Goal: Communication & Community: Share content

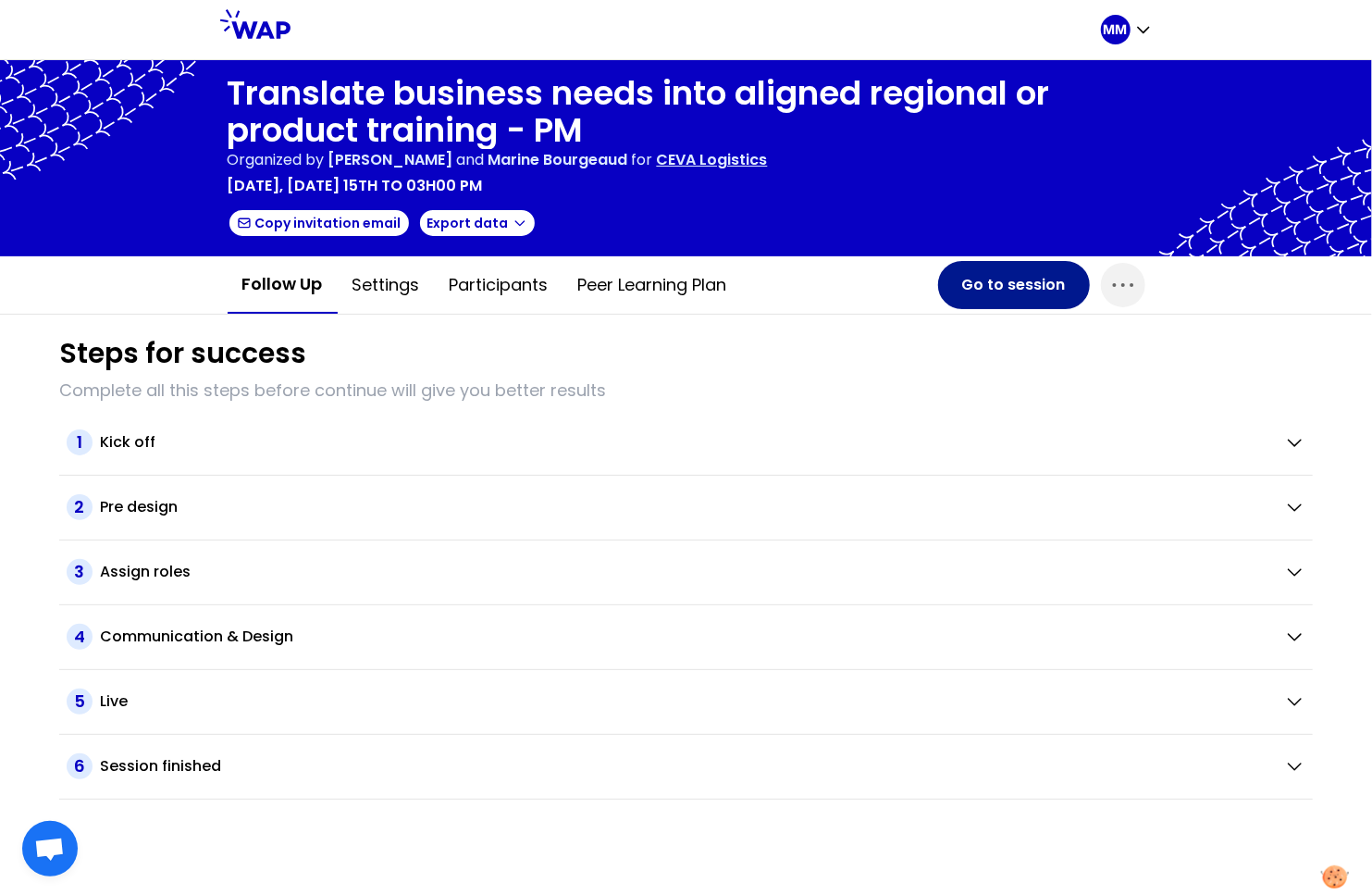
click at [1008, 288] on button "Go to session" at bounding box center [1013, 284] width 152 height 48
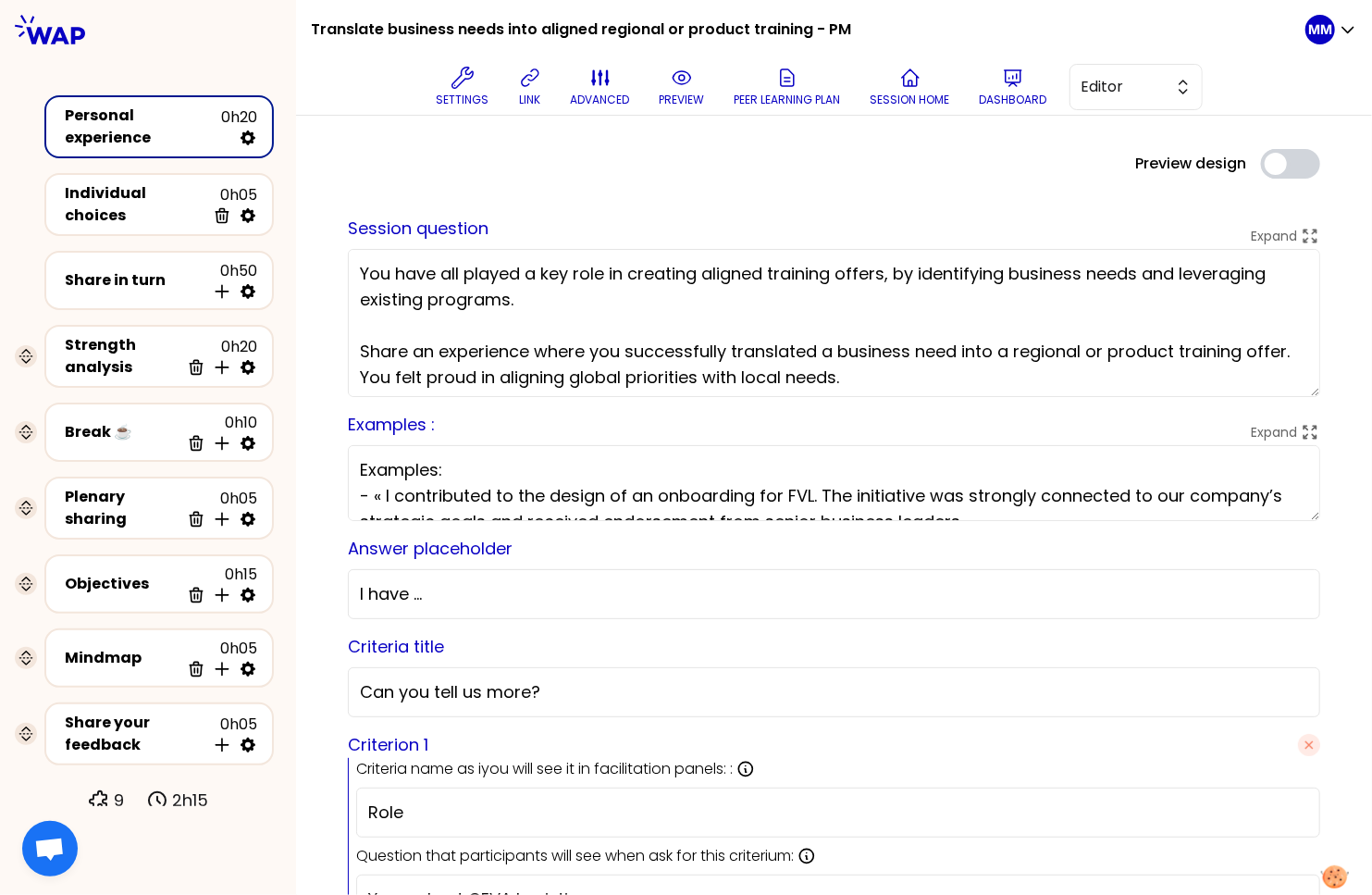
click at [782, 177] on div "Preview design Use setting" at bounding box center [834, 163] width 1002 height 30
click at [1115, 96] on span "Editor" at bounding box center [1122, 87] width 83 height 22
click at [950, 182] on div "Preview design Use setting saved Session question Expand You have all played a …" at bounding box center [834, 781] width 1002 height 1264
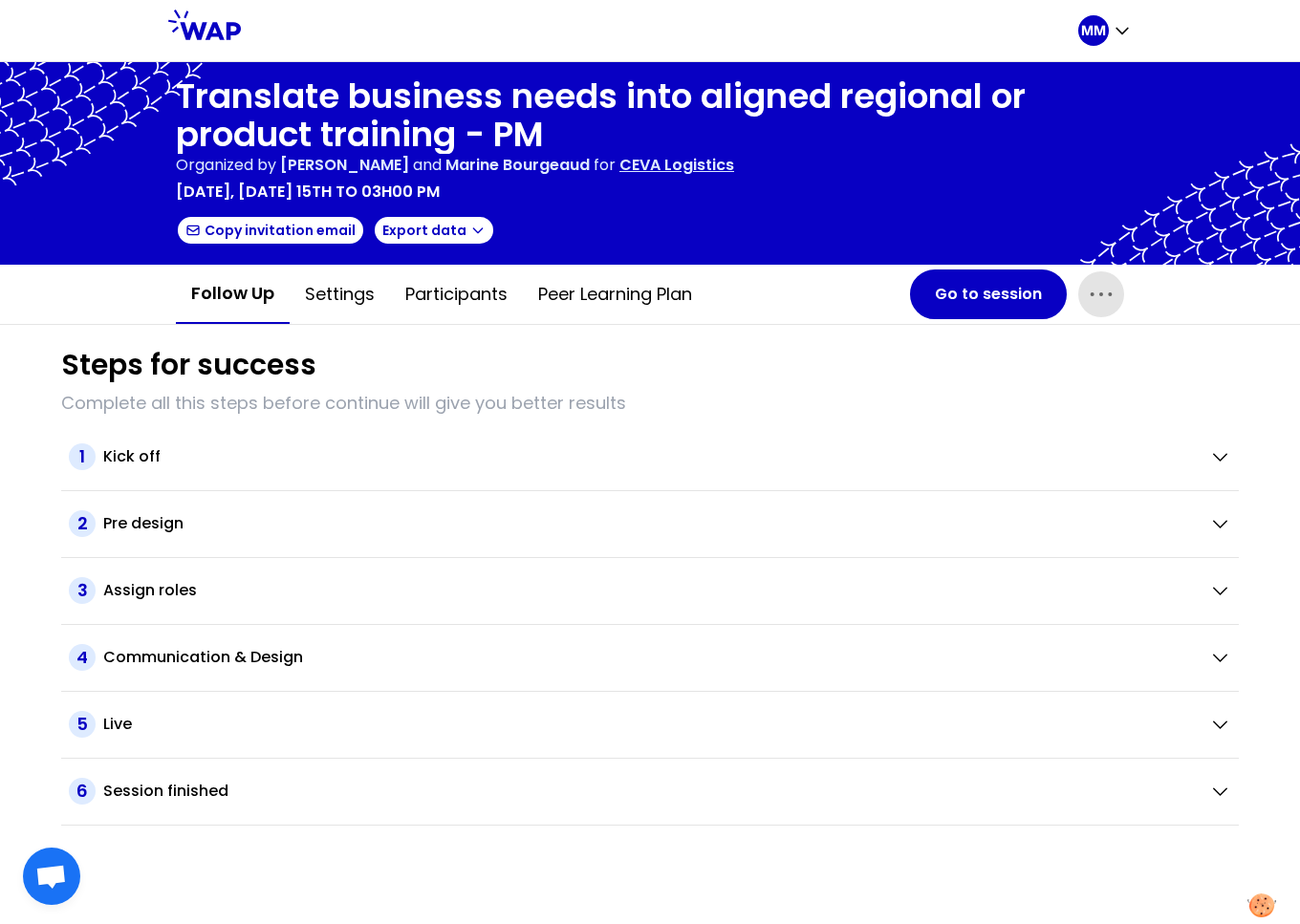
click at [1093, 296] on icon "button" at bounding box center [1100, 294] width 31 height 31
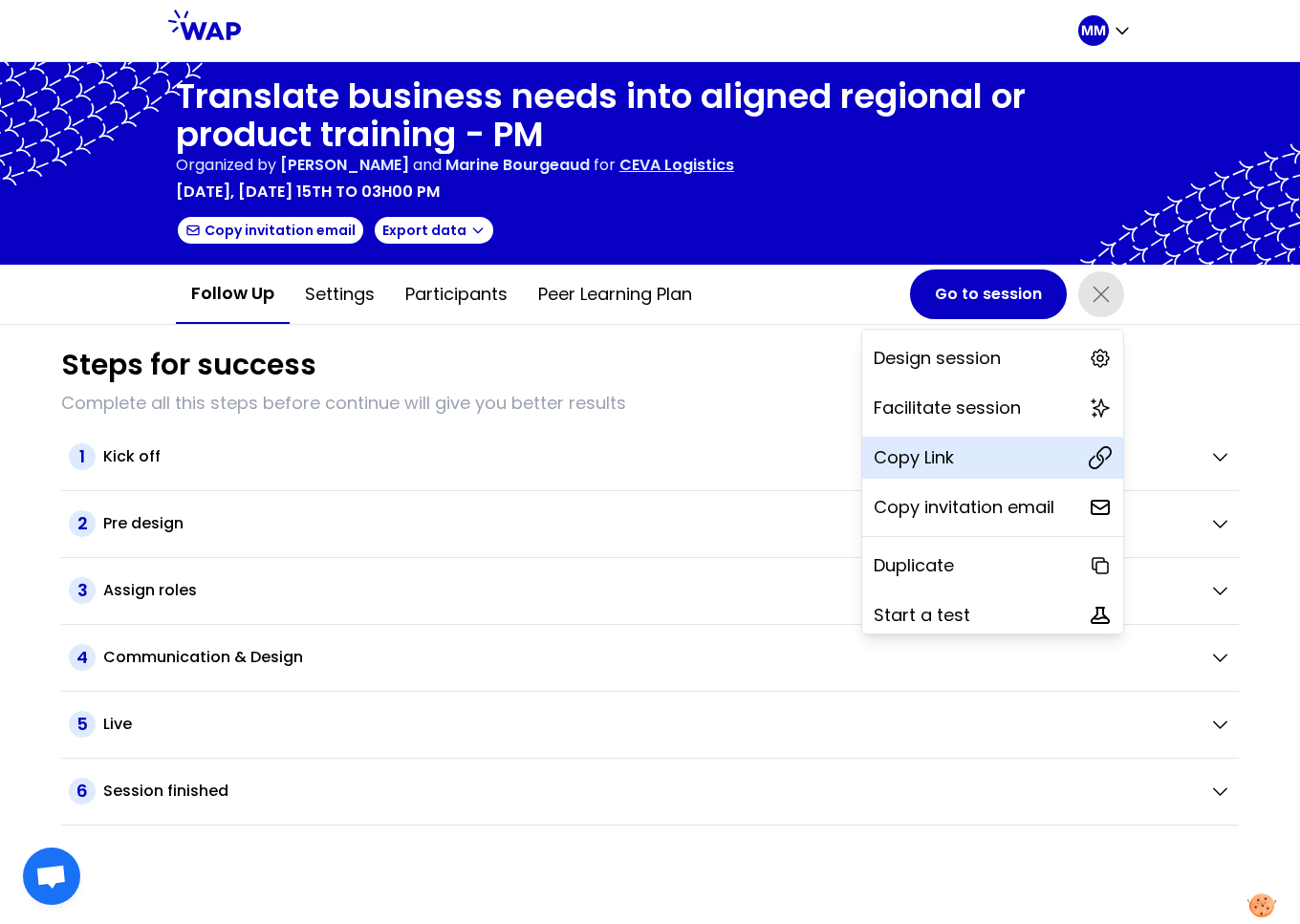
click at [959, 463] on div "Copy Link" at bounding box center [992, 457] width 261 height 42
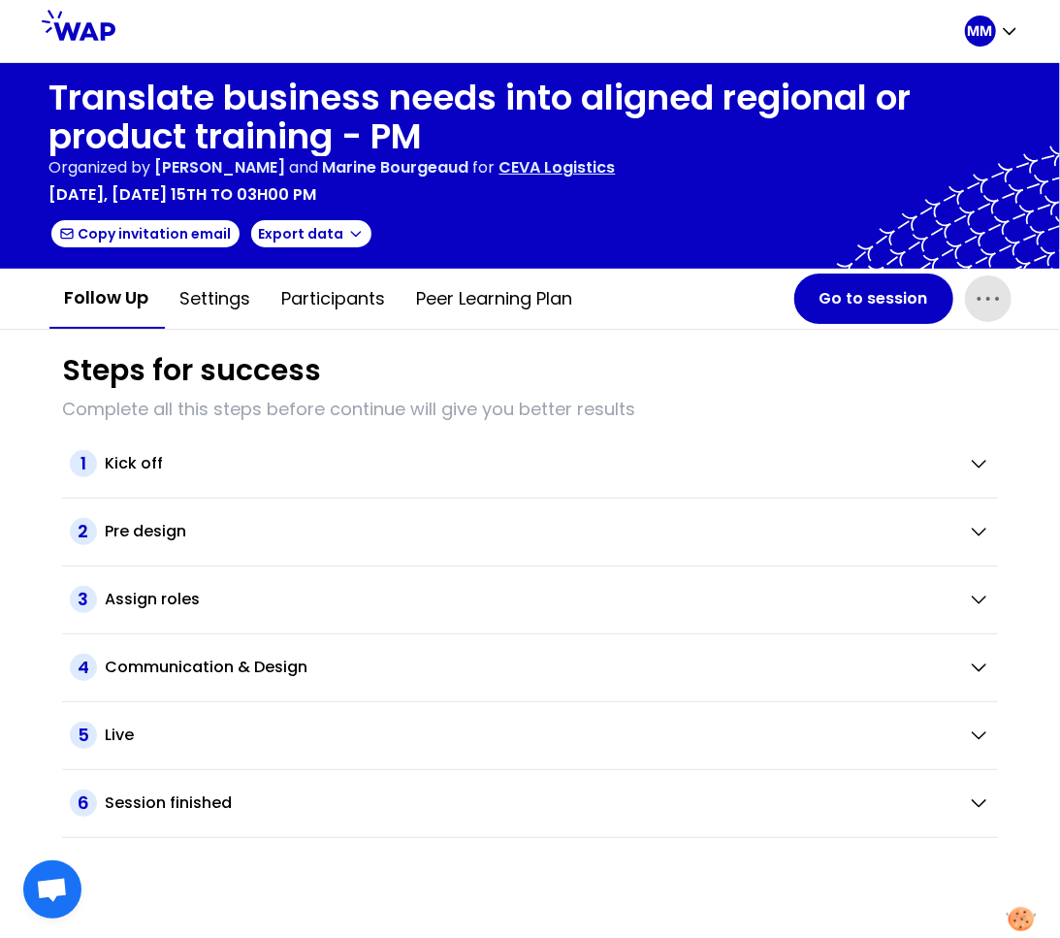
click at [982, 300] on icon "button" at bounding box center [988, 298] width 31 height 31
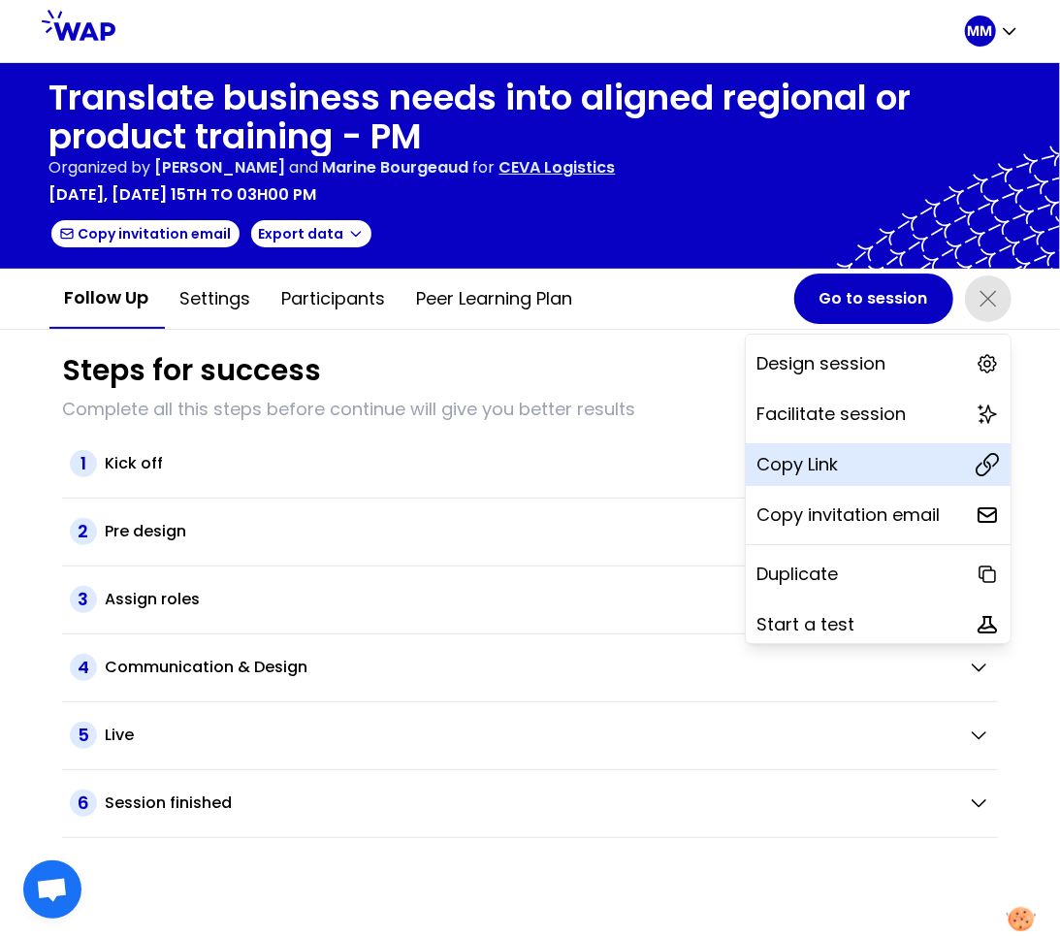
drag, startPoint x: 856, startPoint y: 458, endPoint x: 675, endPoint y: 219, distance: 299.6
click at [856, 458] on div "Copy Link" at bounding box center [878, 464] width 265 height 43
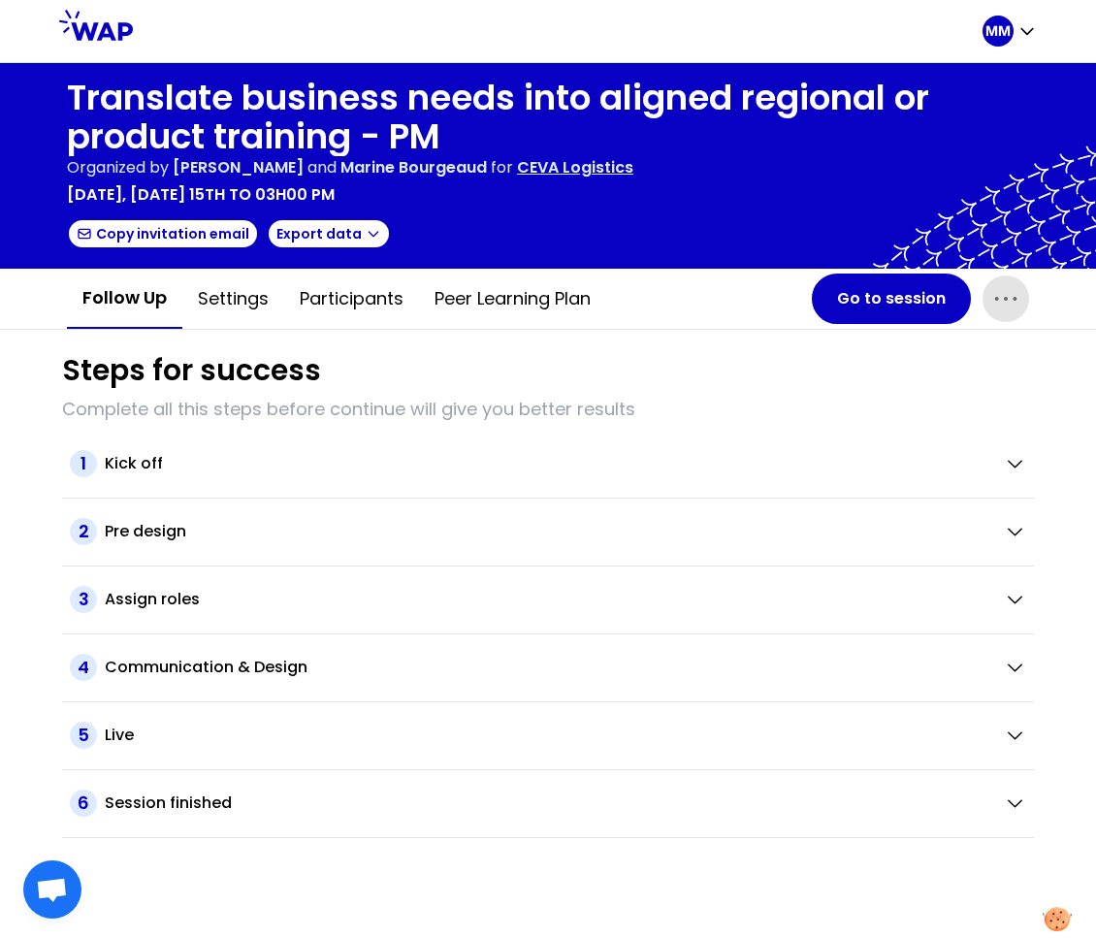
click at [1000, 302] on icon "button" at bounding box center [1005, 298] width 31 height 31
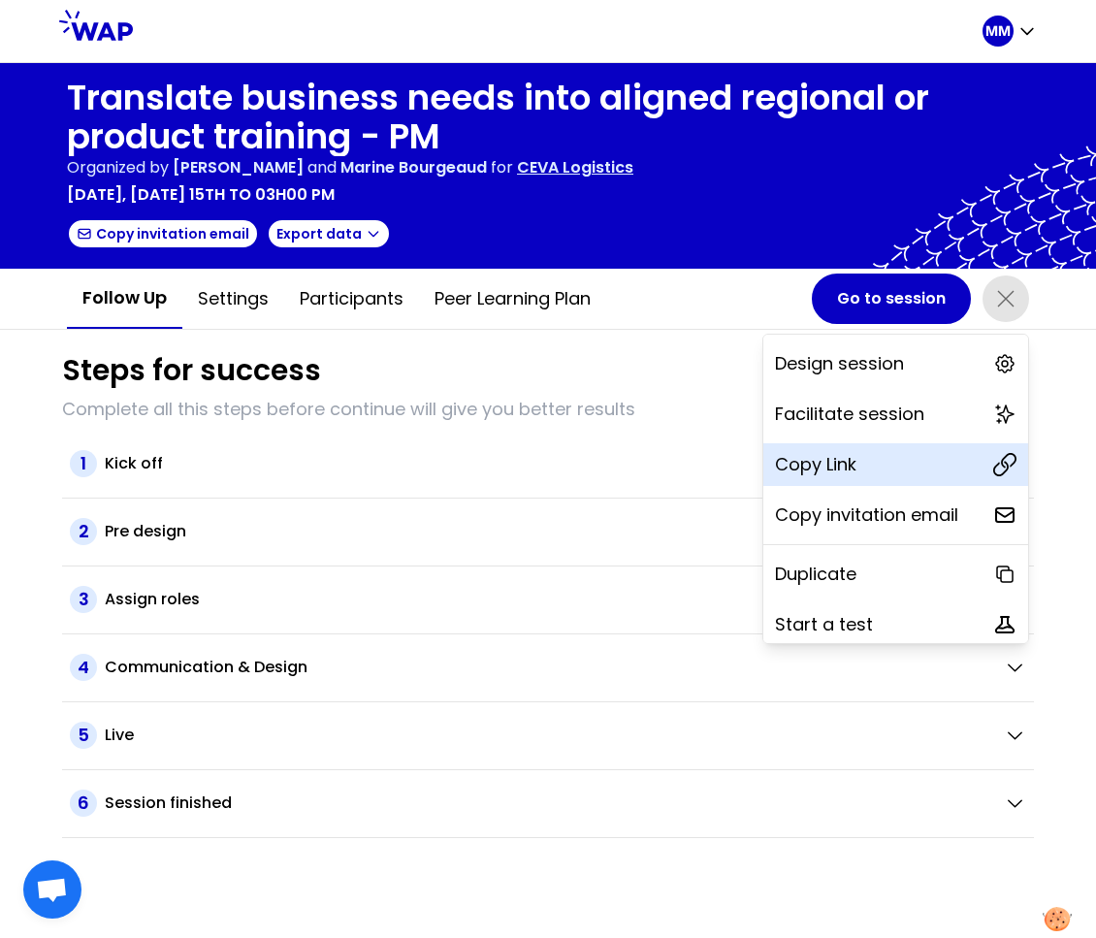
click at [944, 454] on div "Copy Link" at bounding box center [895, 464] width 265 height 43
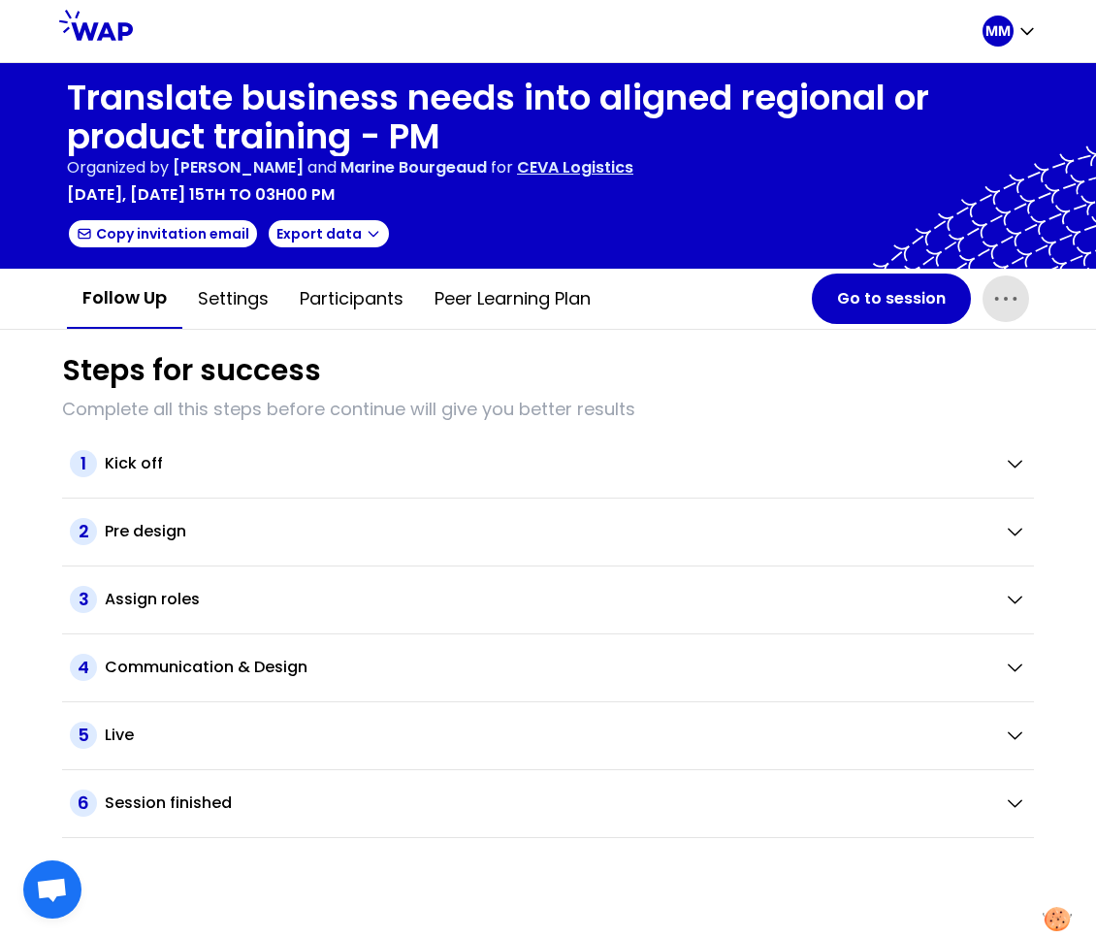
click at [1013, 305] on icon "button" at bounding box center [1005, 298] width 31 height 31
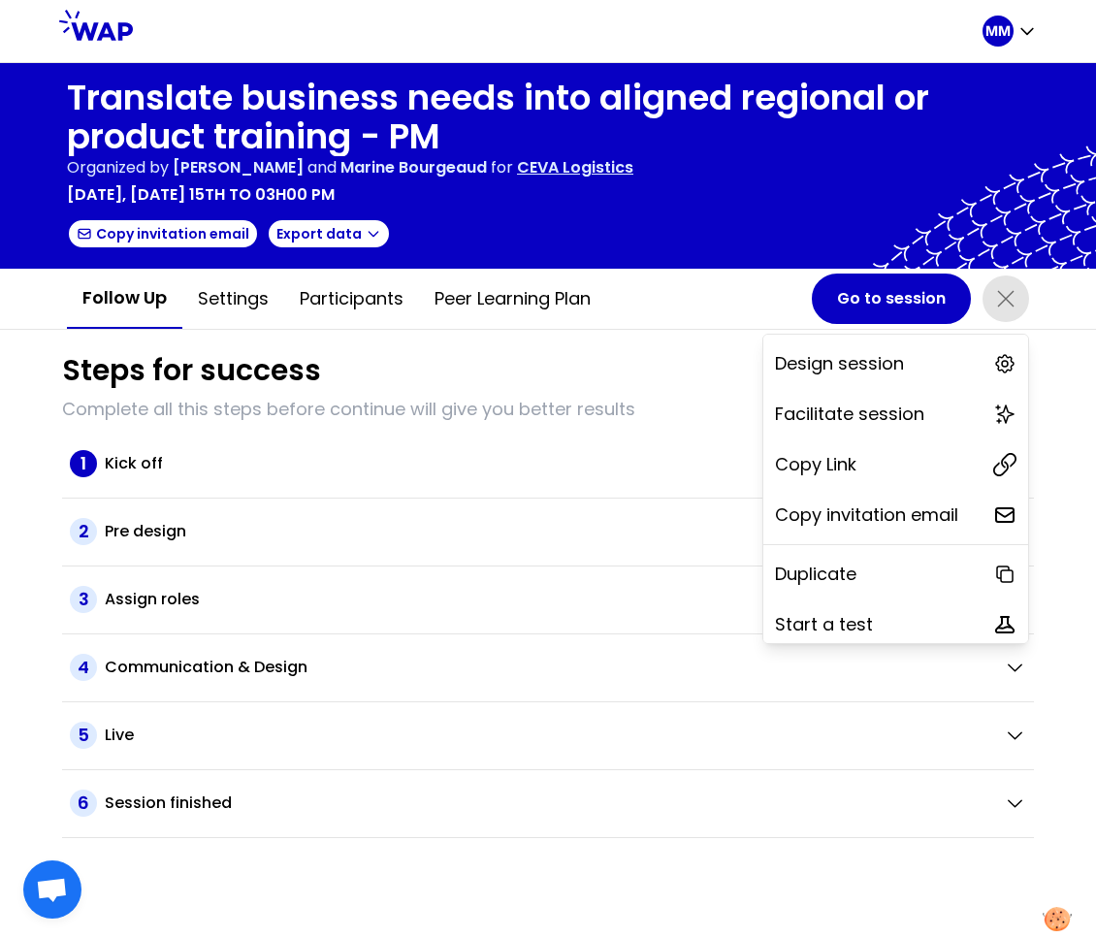
click at [945, 471] on div "Copy Link" at bounding box center [895, 464] width 265 height 43
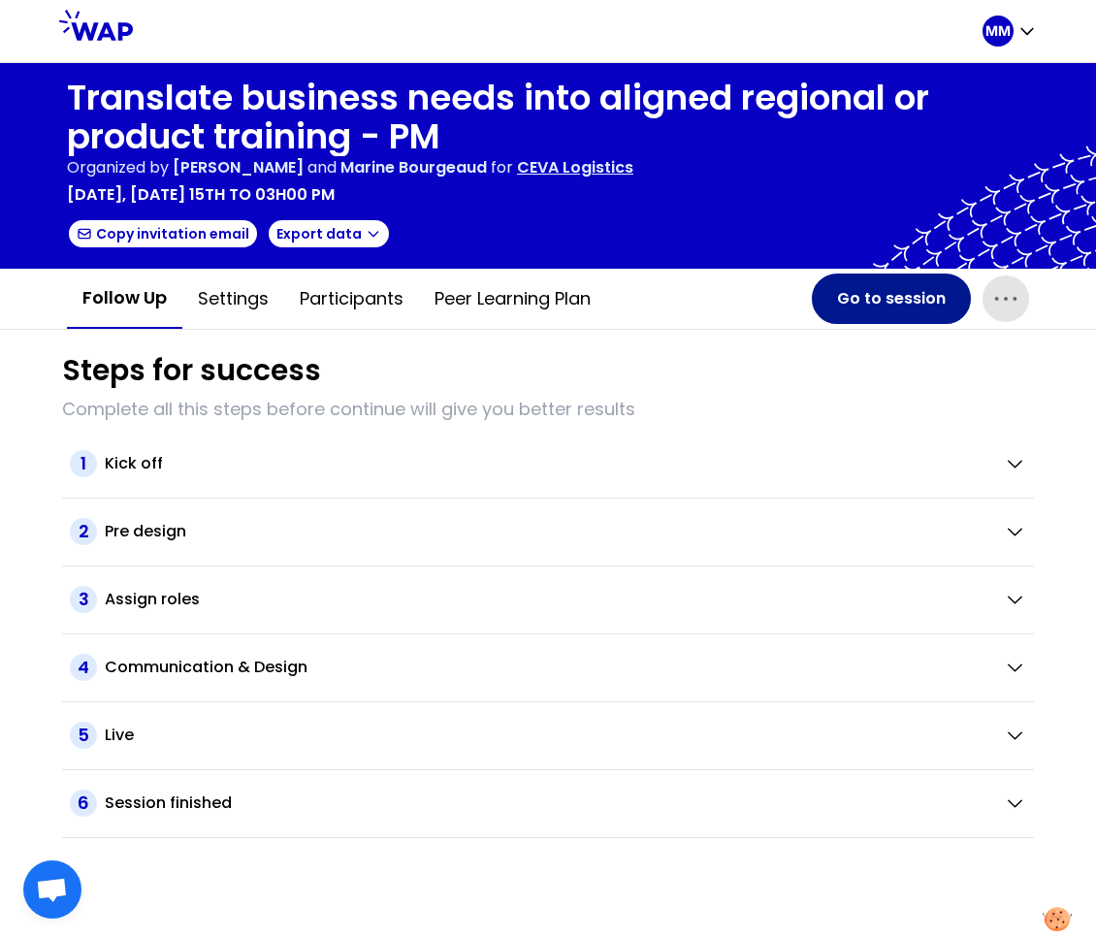
click at [918, 304] on button "Go to session" at bounding box center [891, 298] width 159 height 50
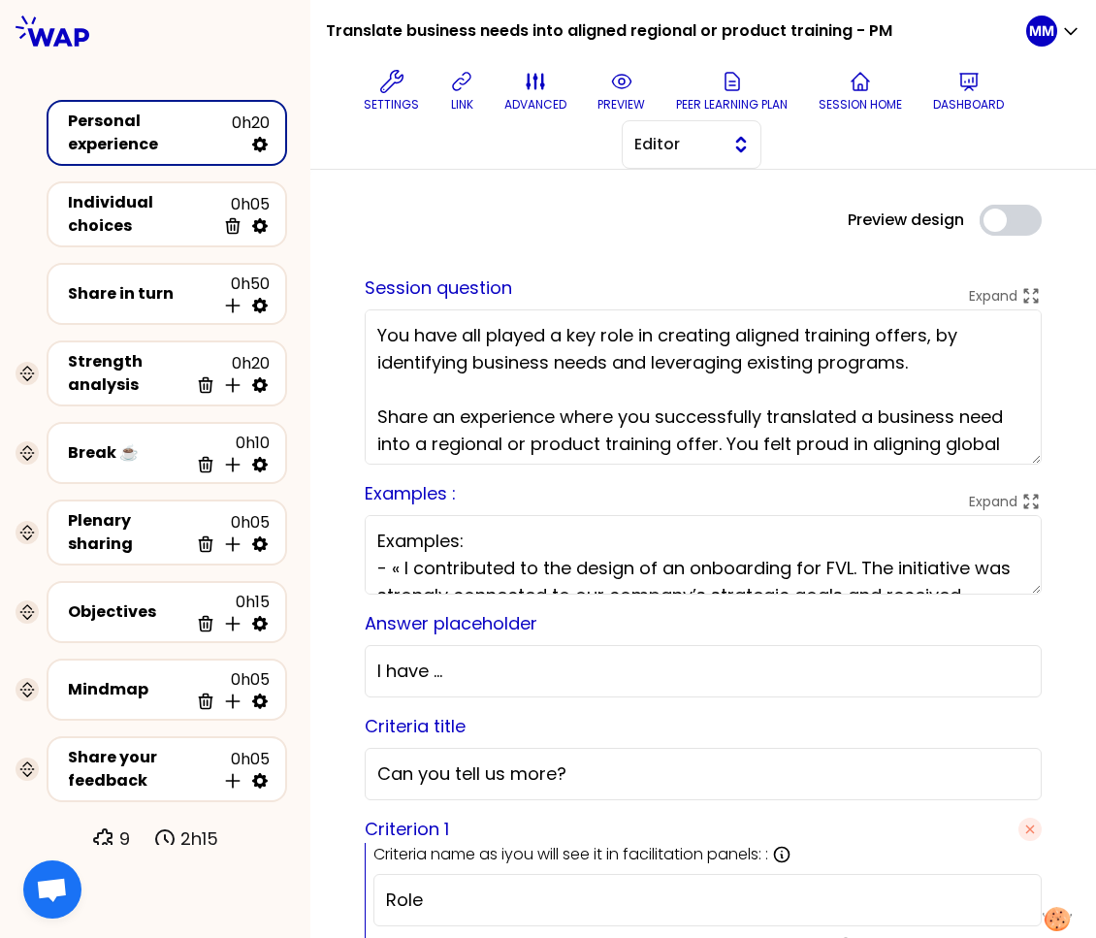
click at [721, 152] on button "Editor" at bounding box center [692, 144] width 140 height 48
click at [725, 233] on span "Facilitator" at bounding box center [702, 223] width 83 height 23
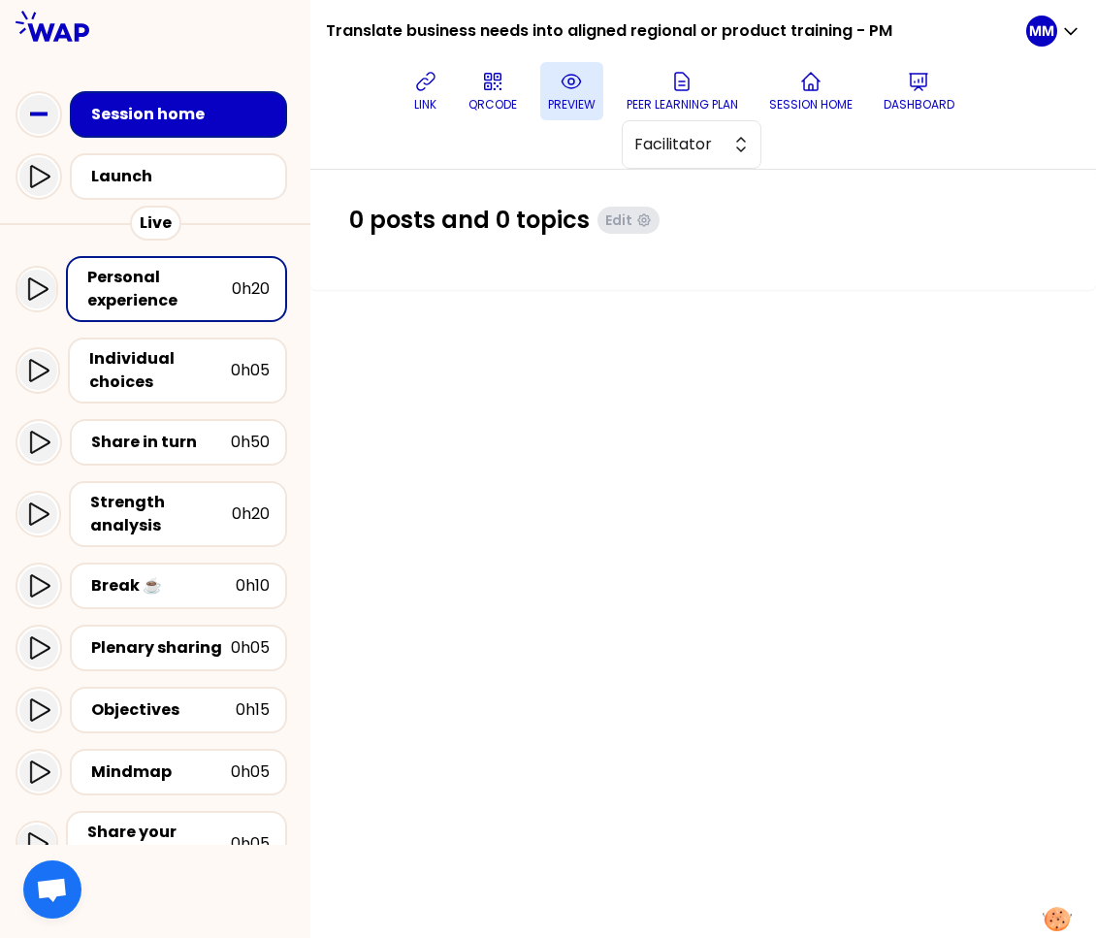
click at [575, 84] on icon at bounding box center [570, 81] width 23 height 23
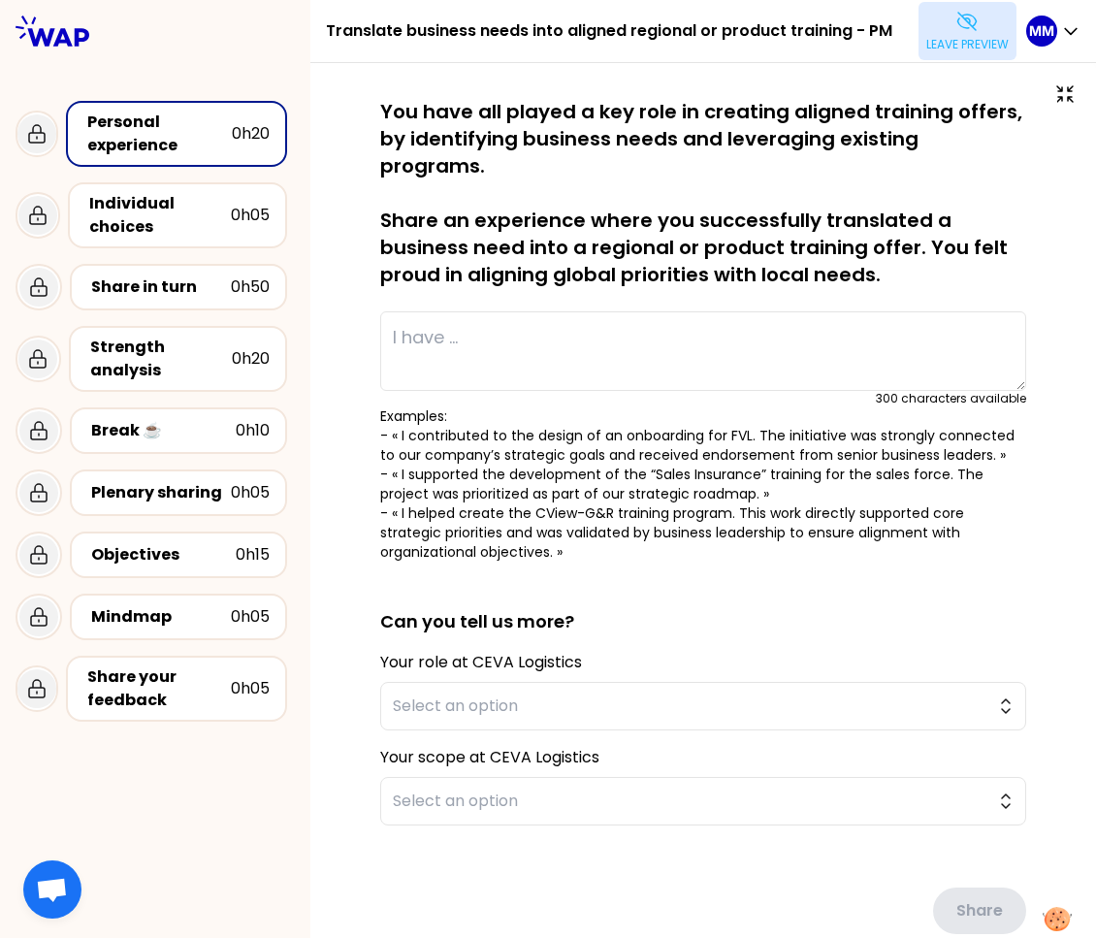
click at [1005, 44] on p "Leave preview" at bounding box center [967, 45] width 82 height 16
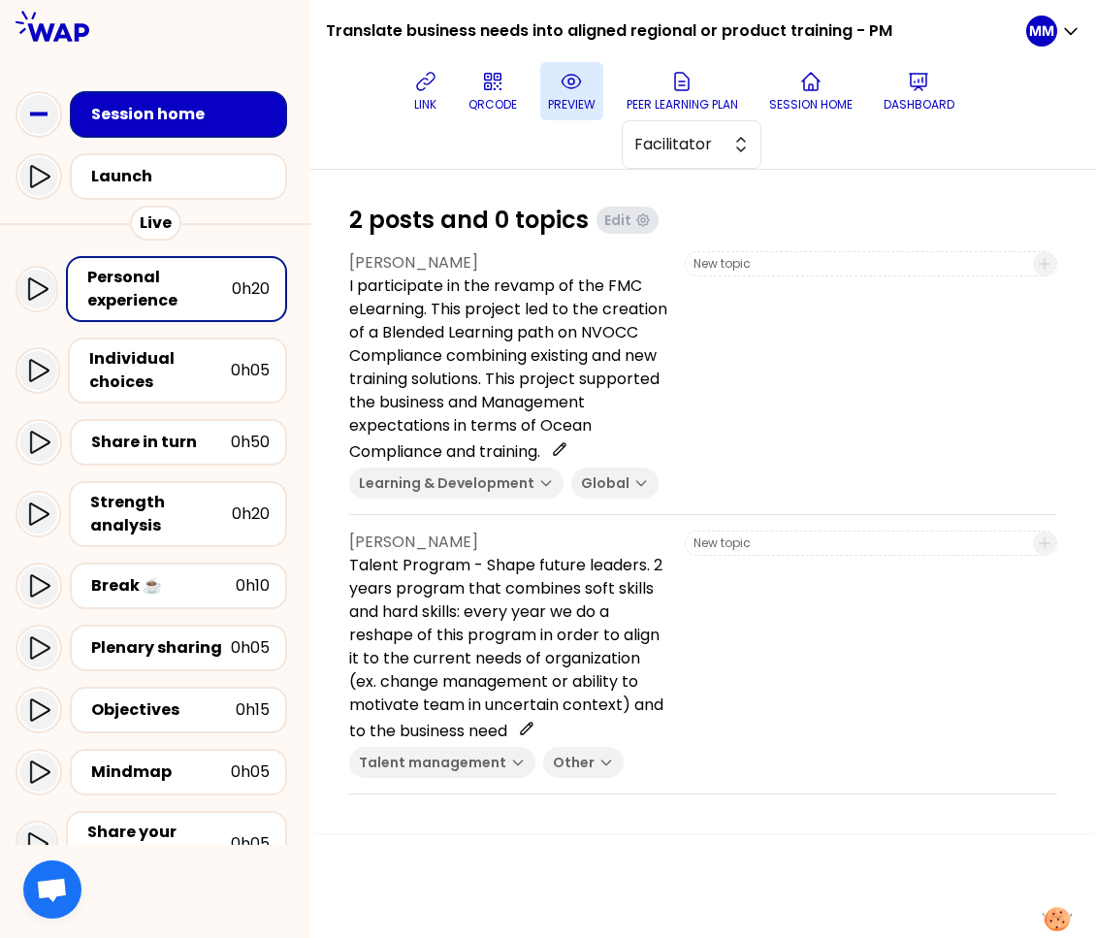
click at [400, 157] on div "link QRCODE preview Peer learning plan Session home Dashboard Facilitator" at bounding box center [683, 115] width 685 height 107
drag, startPoint x: 434, startPoint y: 98, endPoint x: 458, endPoint y: 97, distance: 23.3
click at [434, 98] on p "link" at bounding box center [425, 105] width 22 height 16
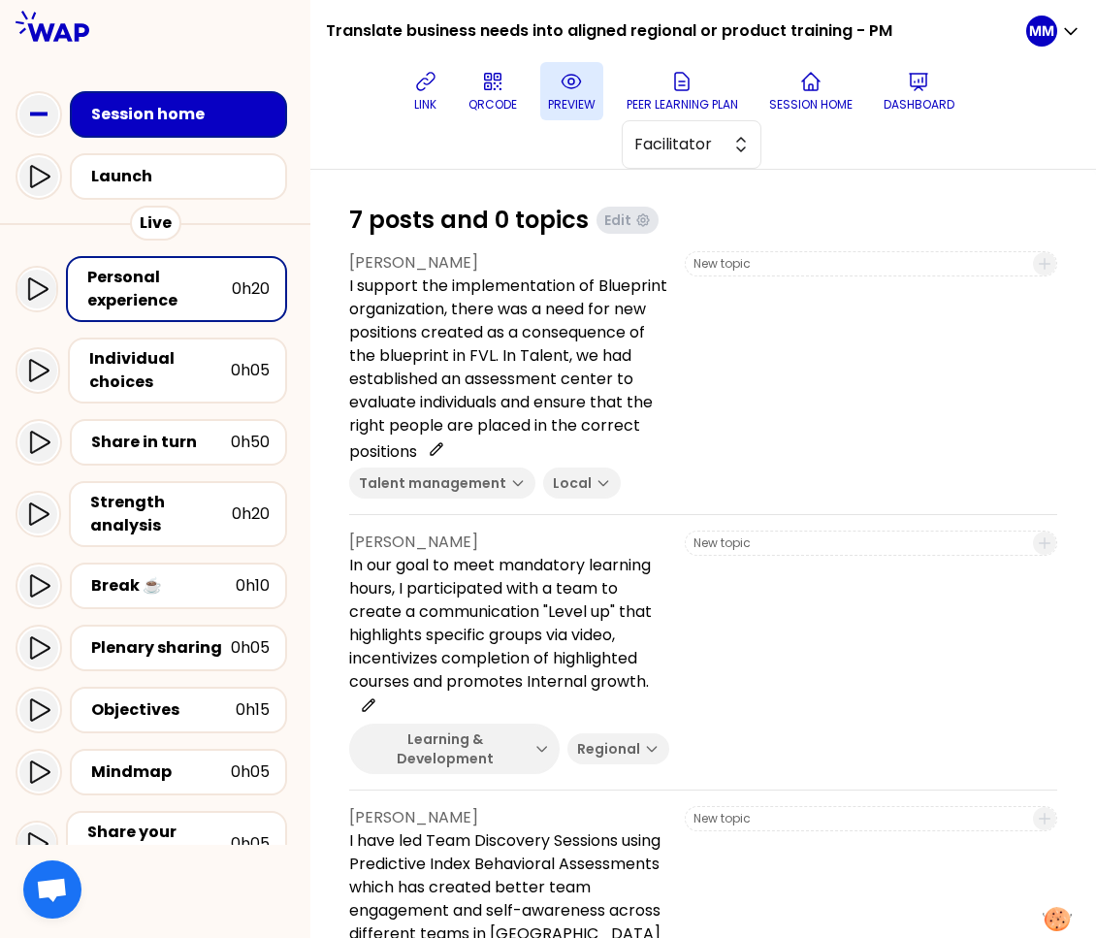
drag, startPoint x: 207, startPoint y: 284, endPoint x: 252, endPoint y: 277, distance: 46.1
click at [207, 285] on div "Personal experience" at bounding box center [159, 289] width 144 height 47
click at [560, 103] on p "preview" at bounding box center [572, 105] width 48 height 16
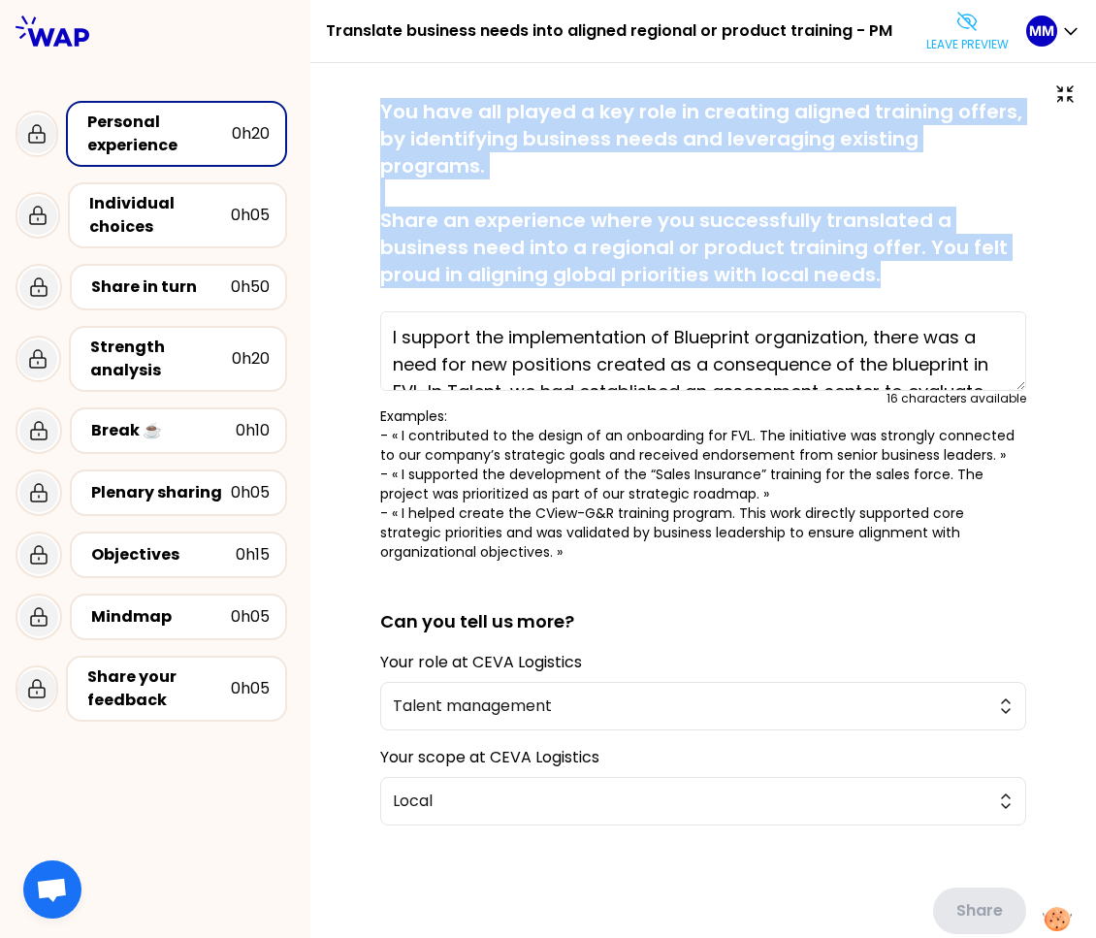
drag, startPoint x: 382, startPoint y: 108, endPoint x: 1061, endPoint y: 264, distance: 696.5
click at [908, 274] on p "You have all played a key role in creating aligned training offers, by identify…" at bounding box center [703, 193] width 646 height 190
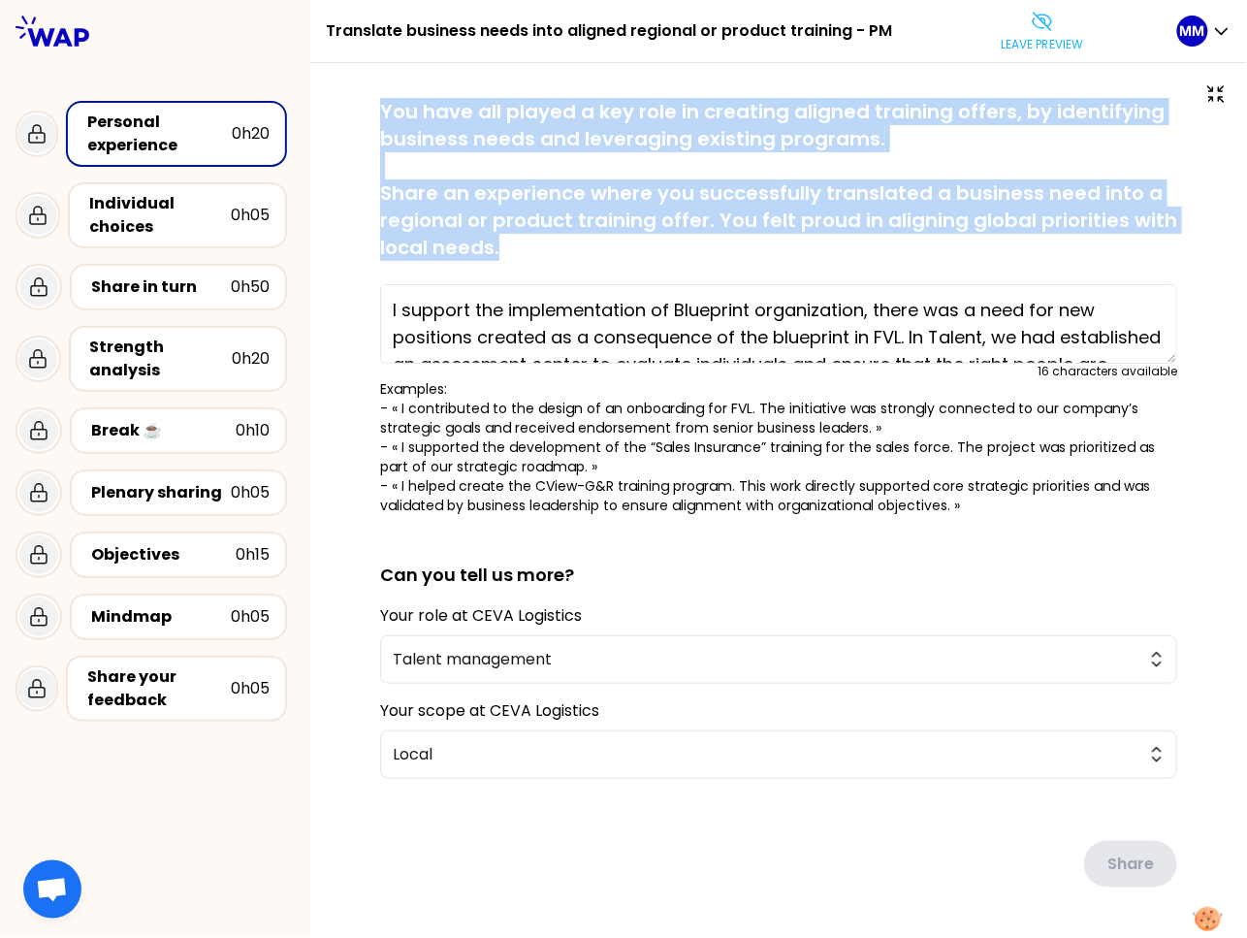
click at [1020, 22] on button "Leave preview" at bounding box center [1043, 31] width 98 height 58
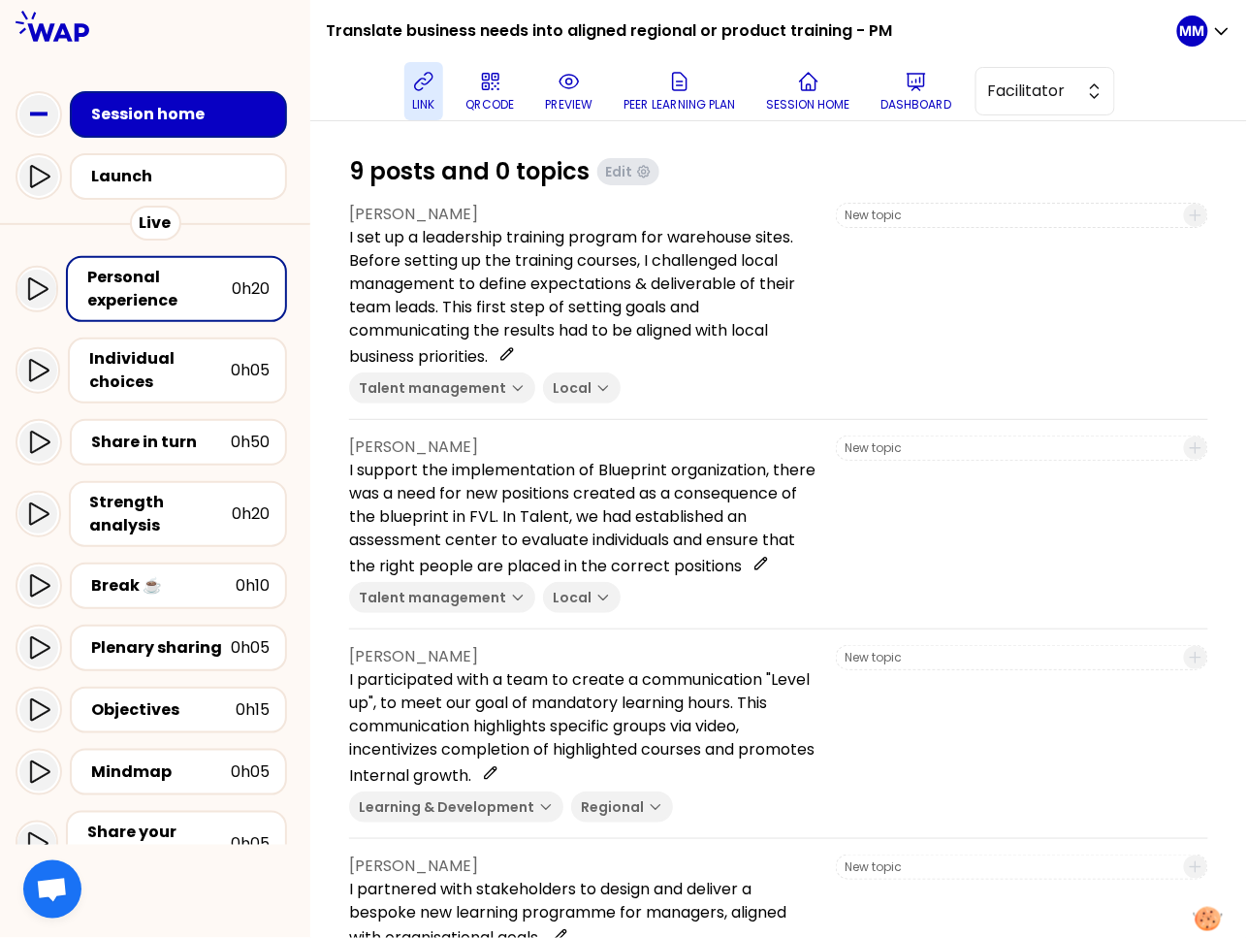
click at [430, 100] on p "link" at bounding box center [423, 105] width 22 height 16
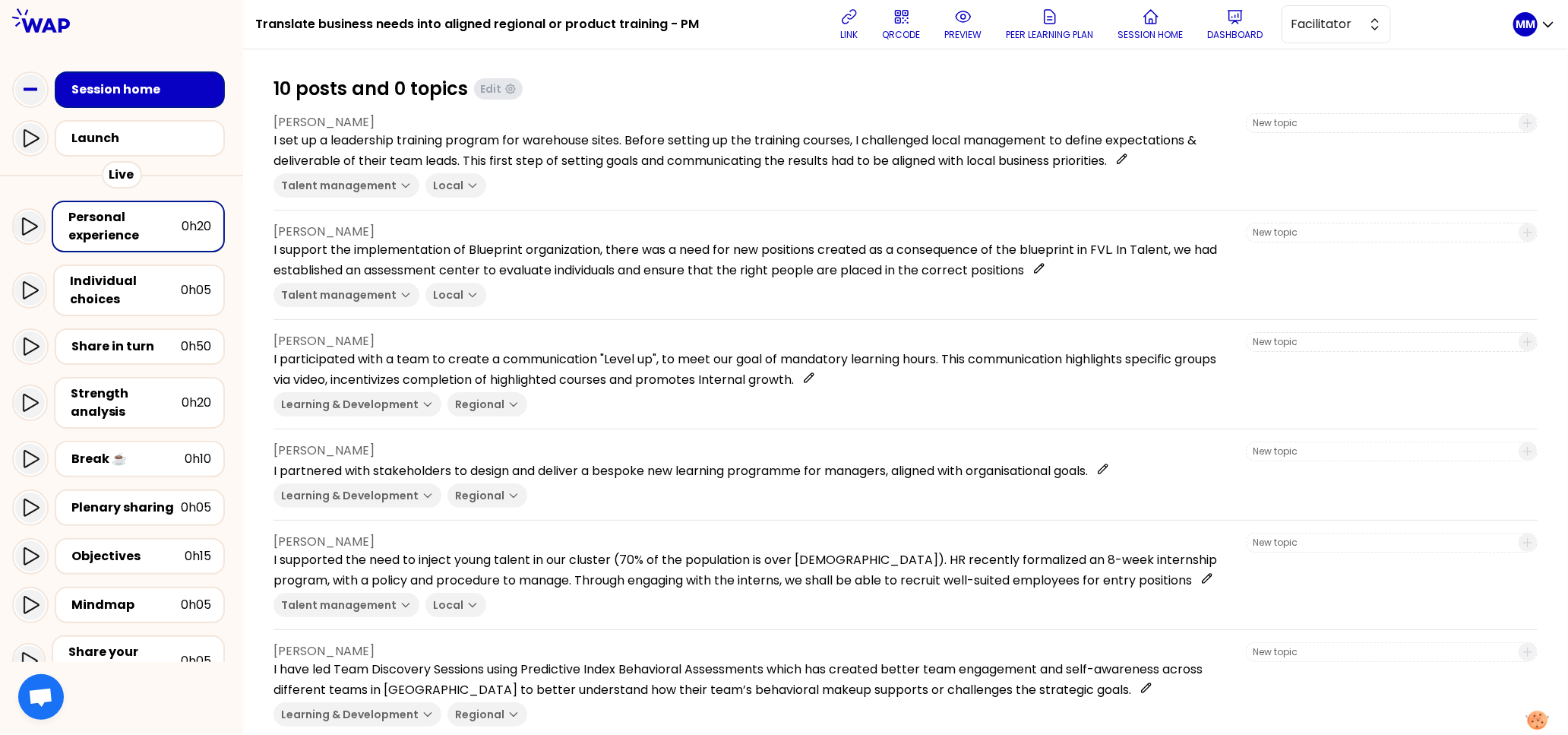
scroll to position [361, 0]
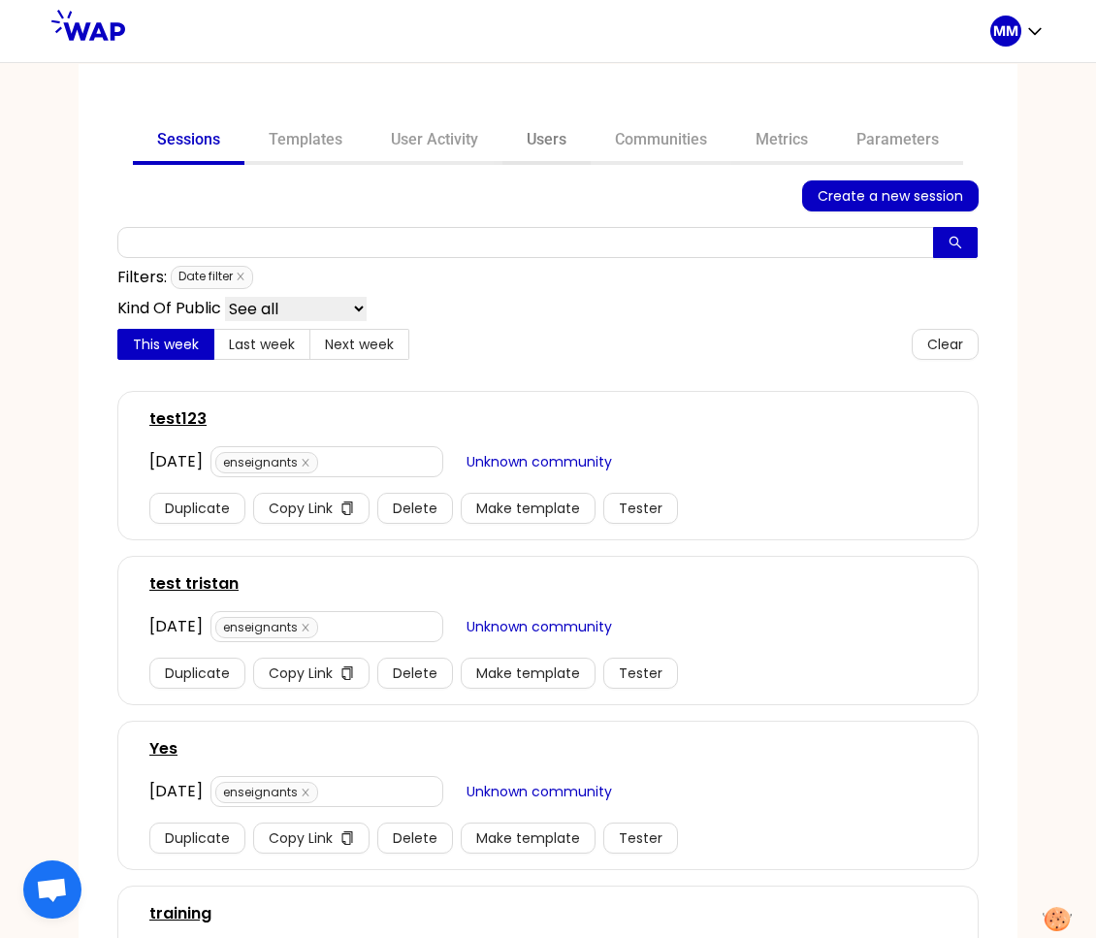
click at [538, 144] on link "Users" at bounding box center [546, 141] width 88 height 47
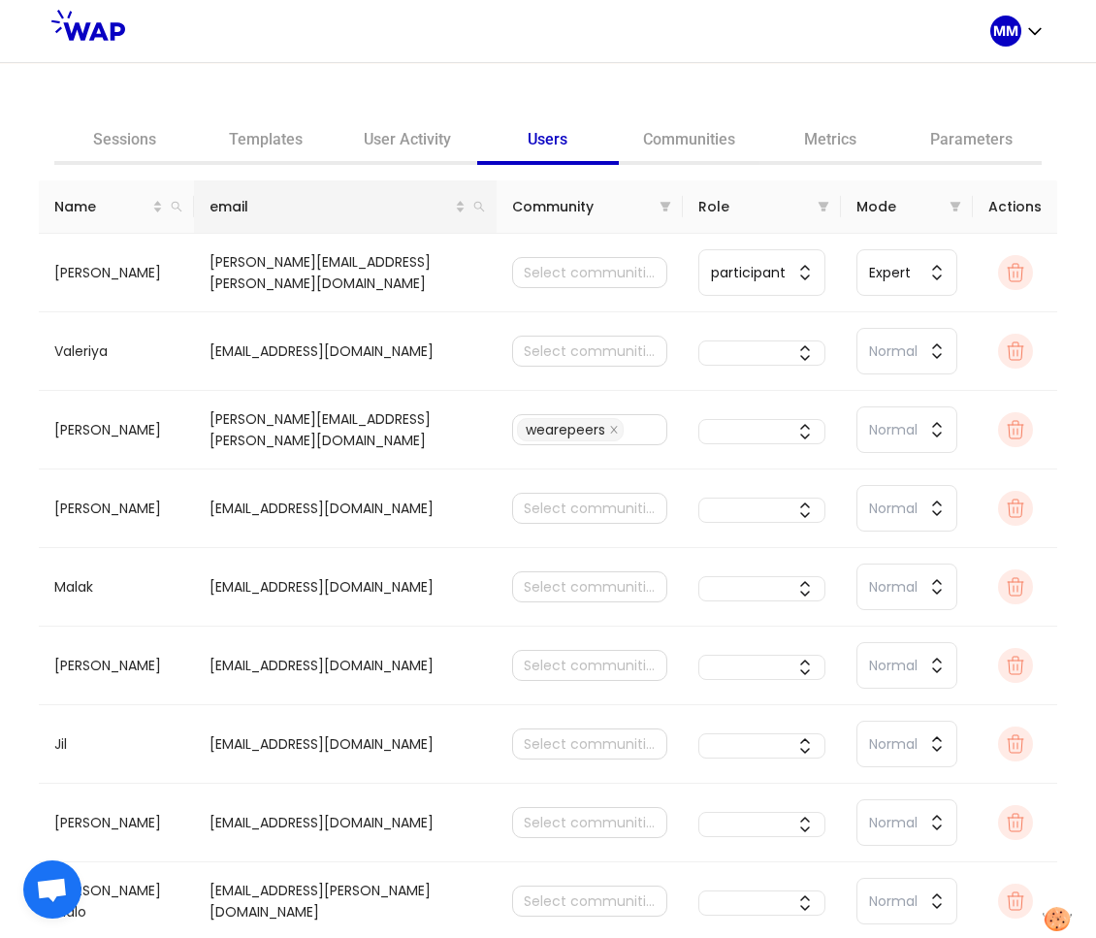
drag, startPoint x: 173, startPoint y: 206, endPoint x: 207, endPoint y: 223, distance: 38.2
click at [173, 206] on icon "search" at bounding box center [177, 207] width 12 height 12
type input "tiara"
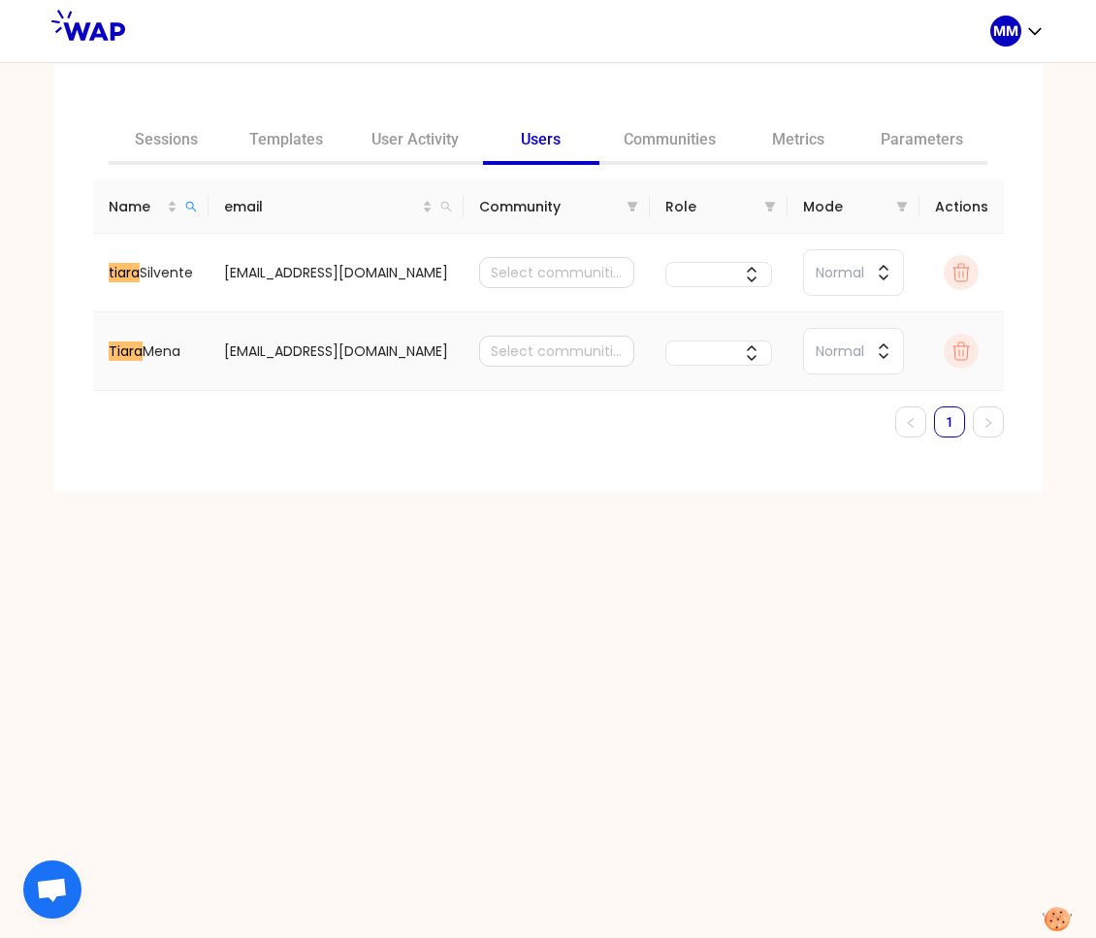
click at [358, 351] on td "tiara.mena@cevalogistics.com" at bounding box center [335, 351] width 255 height 79
copy td "tiara.mena@cevalogistics.com"
click at [181, 135] on link "Sessions" at bounding box center [167, 141] width 116 height 47
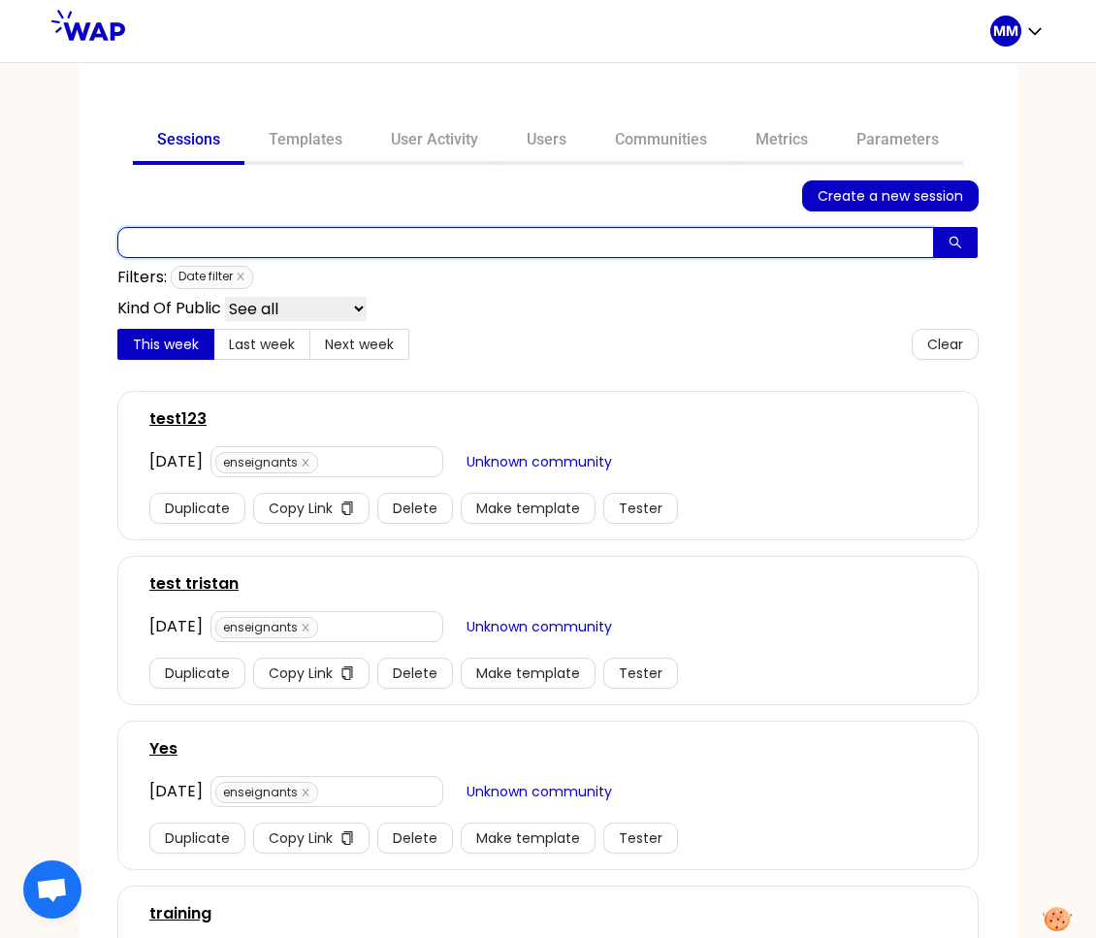
click at [374, 249] on input "text" at bounding box center [525, 242] width 816 height 31
paste input "tiara.mena@cevalogistics.com"
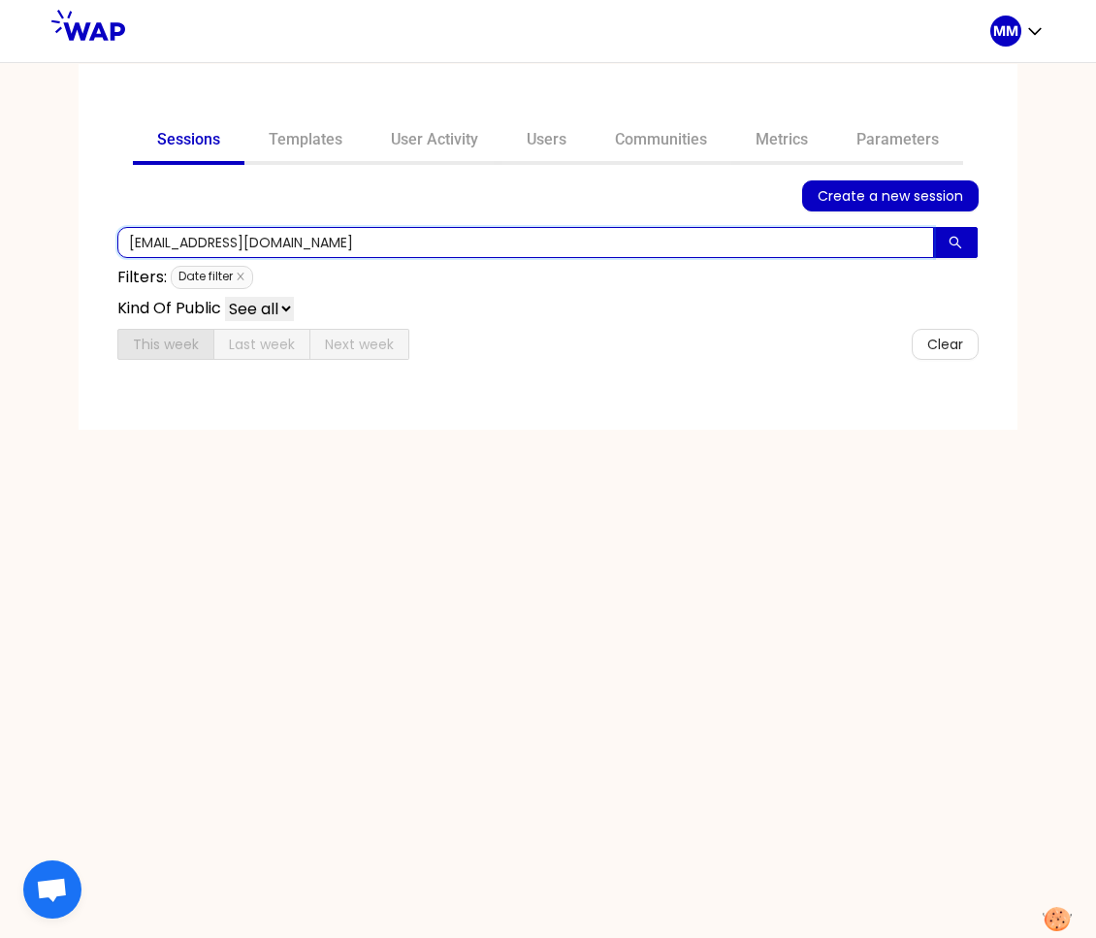
type input "tiara.mena@cevalogistics.com"
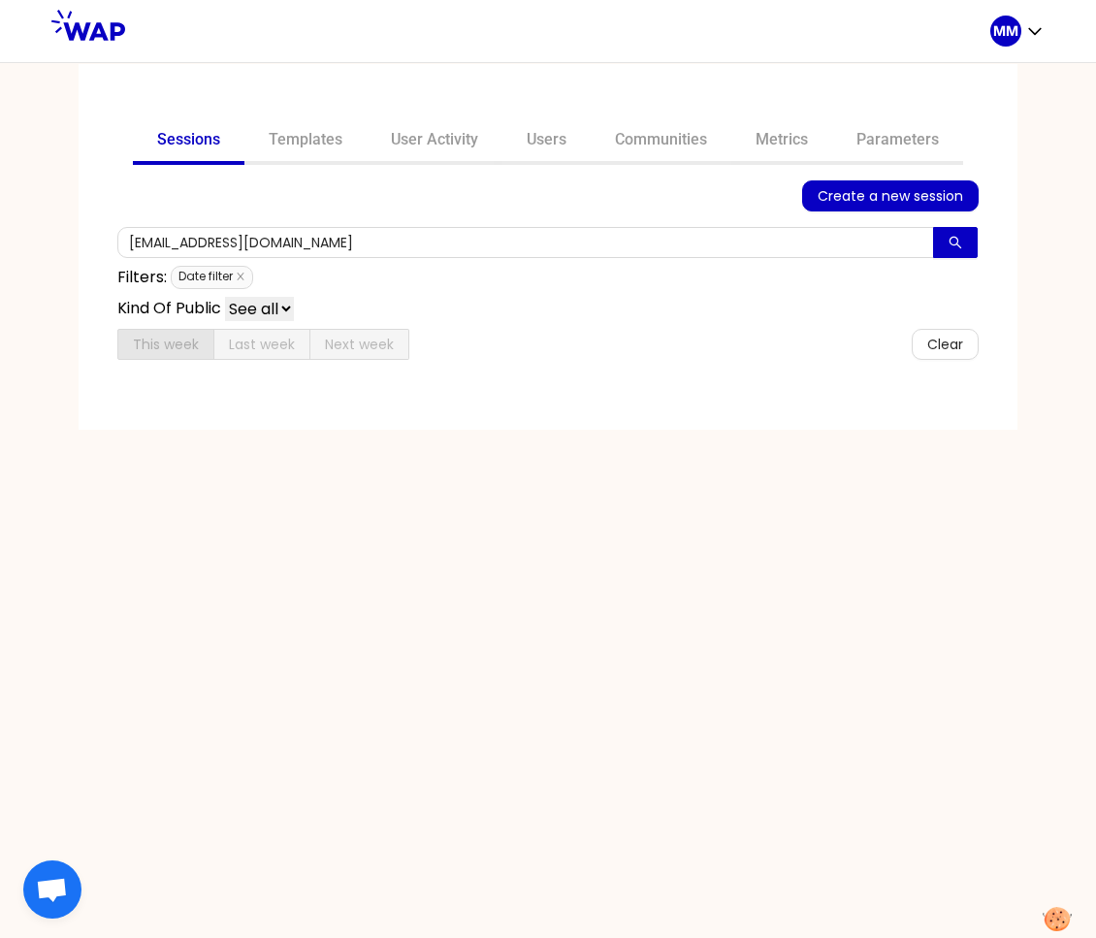
click at [443, 140] on link "User Activity" at bounding box center [435, 141] width 136 height 47
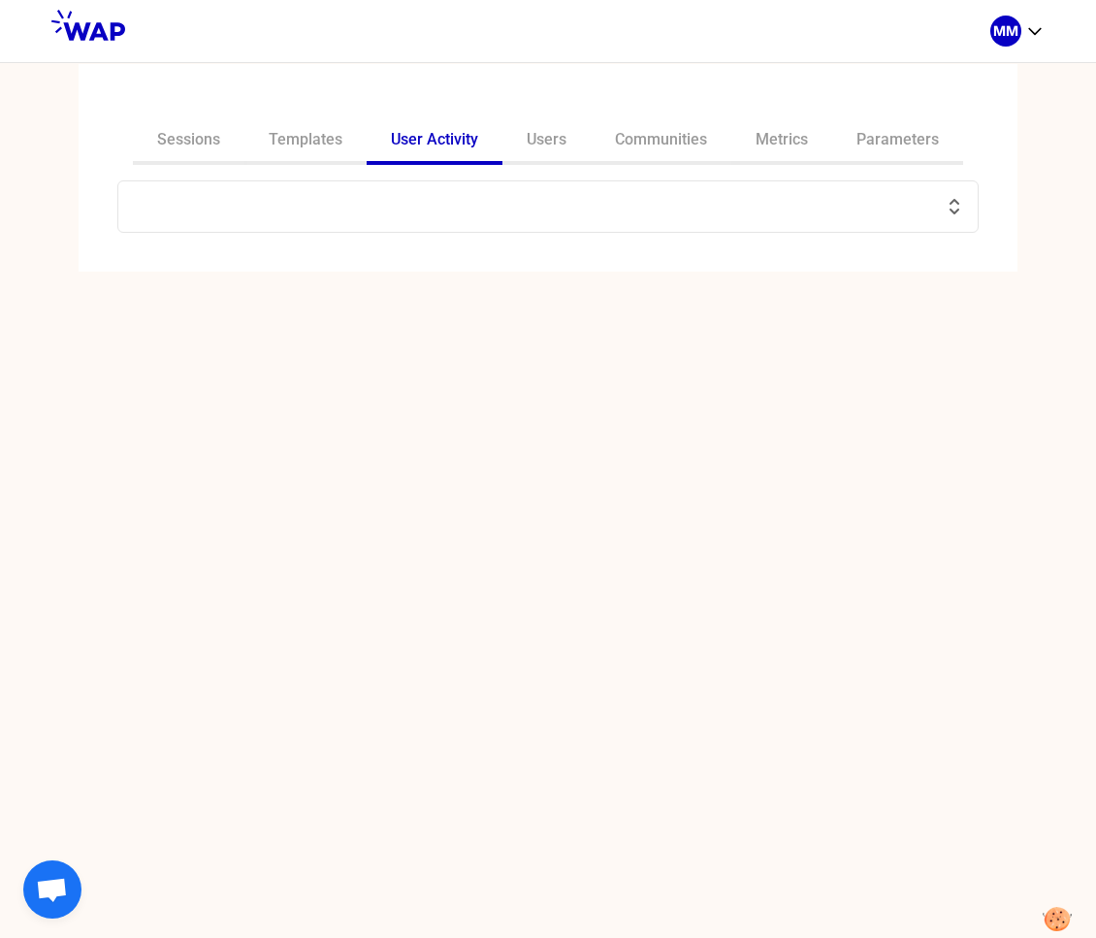
click at [319, 195] on input "text" at bounding box center [536, 206] width 813 height 27
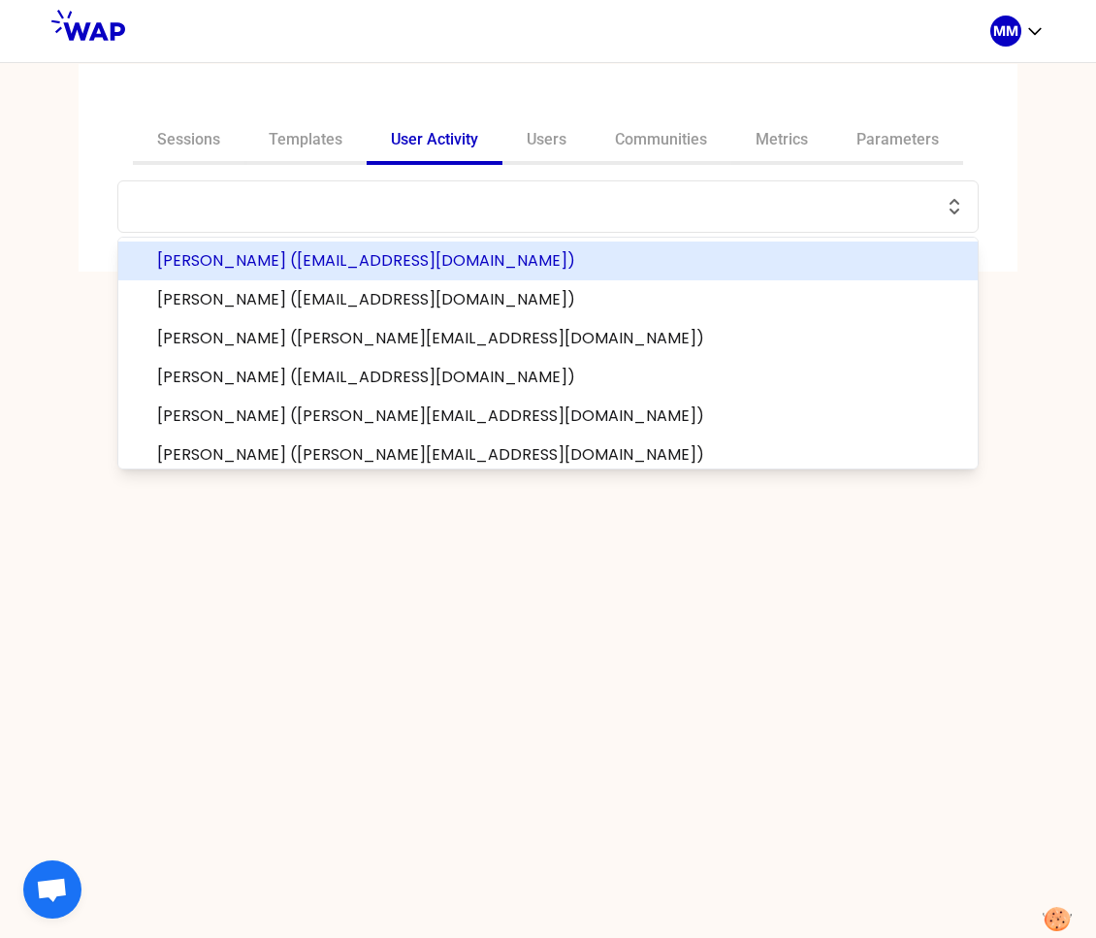
paste input "tiara.mena@cevalogistics.com"
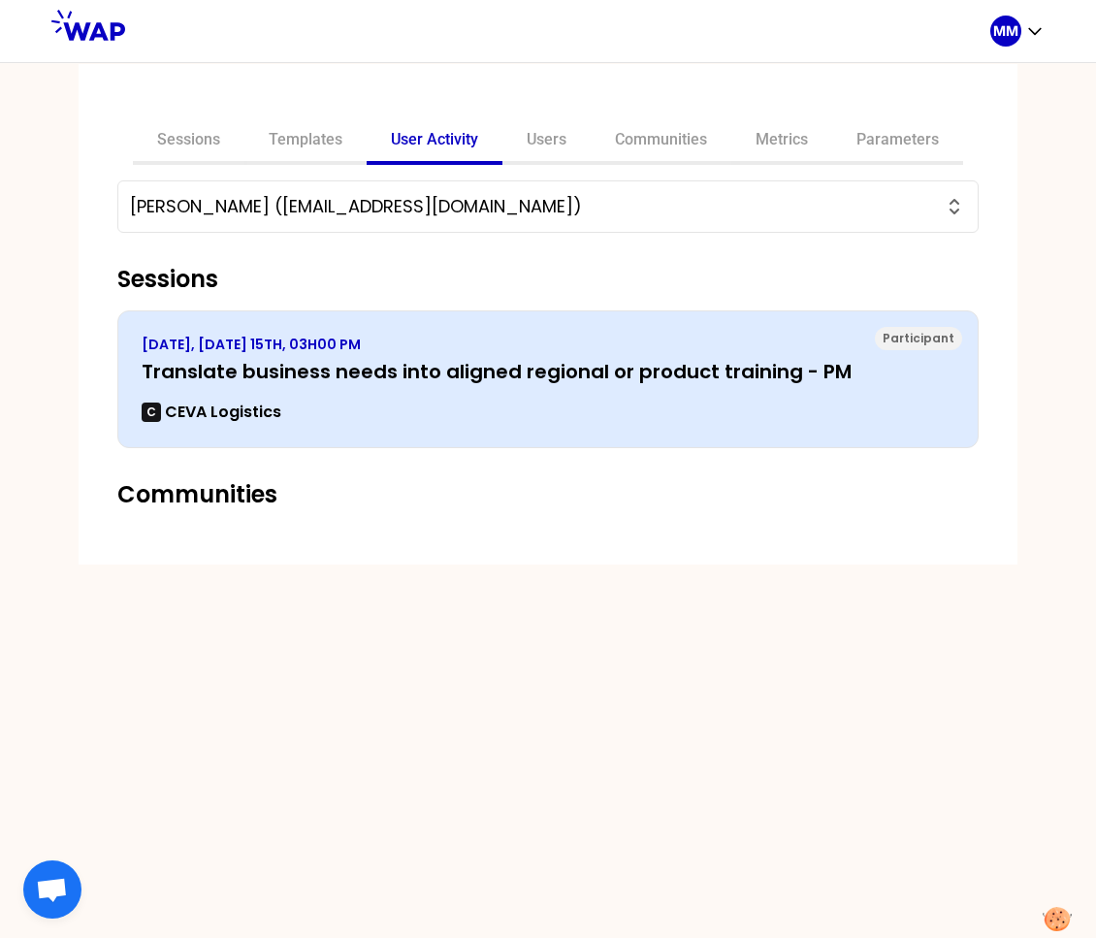
type input "Tiara Mena (tiara.mena@cevalogistics.com)"
click at [483, 359] on h3 "Translate business needs into aligned regional or product training - PM" at bounding box center [548, 371] width 813 height 27
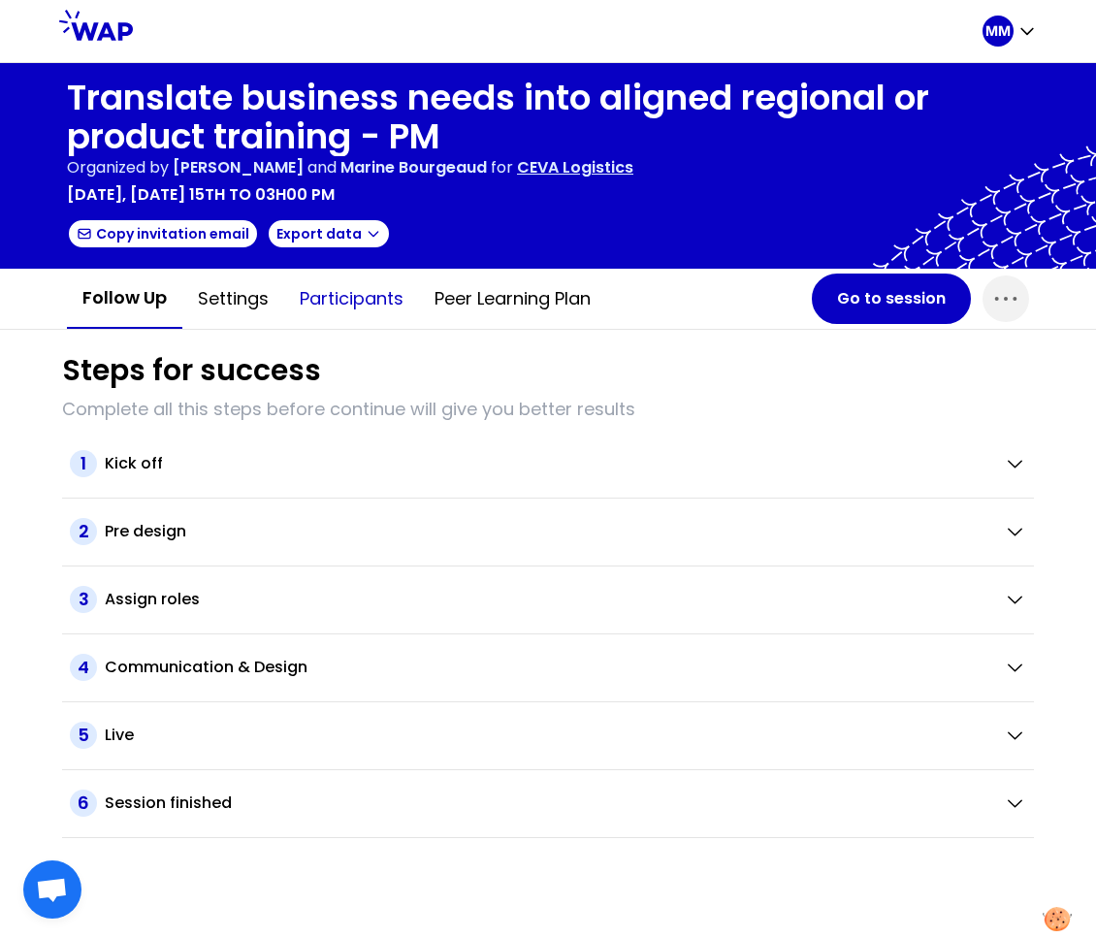
click at [311, 299] on button "Participants" at bounding box center [351, 299] width 135 height 58
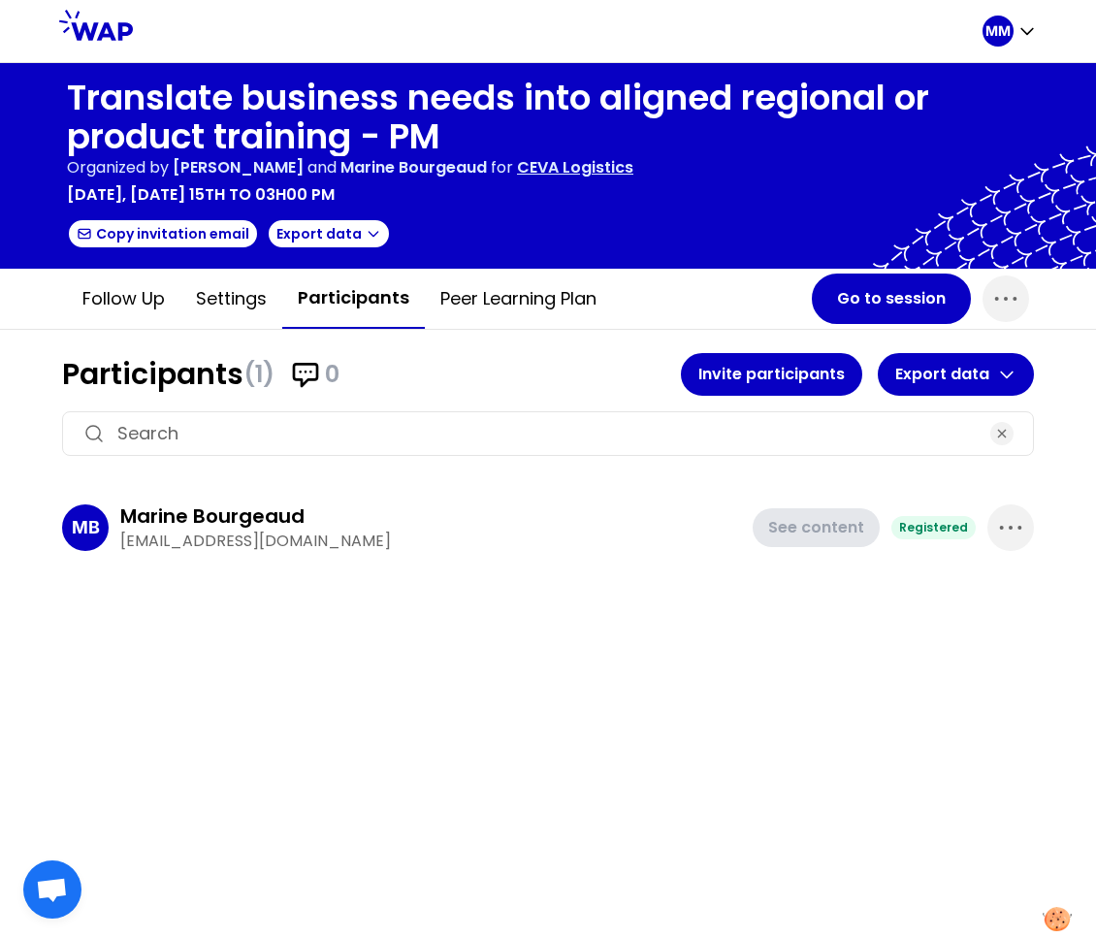
click at [430, 424] on input at bounding box center [547, 433] width 861 height 27
paste input "tiara.mena@cevalogistics.com"
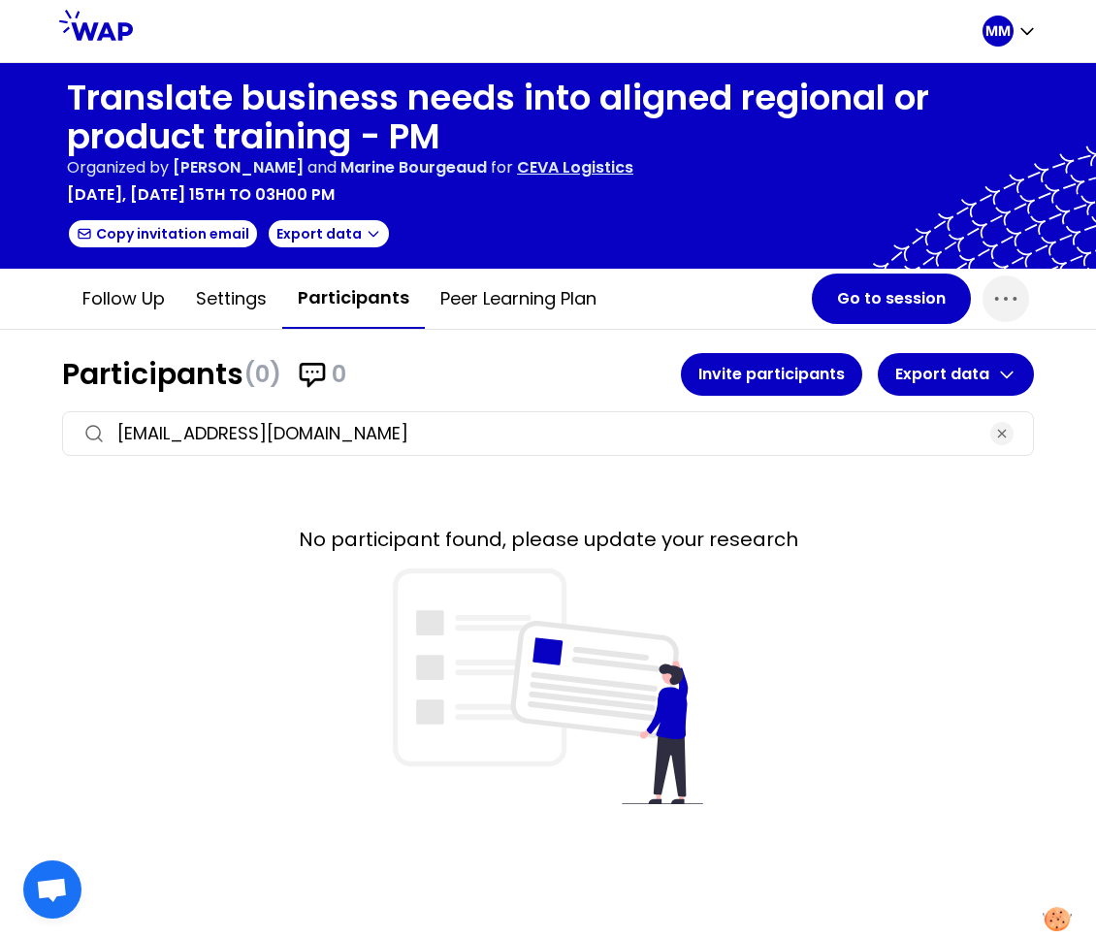
type input "tiara.mena@cevalogistics.com"
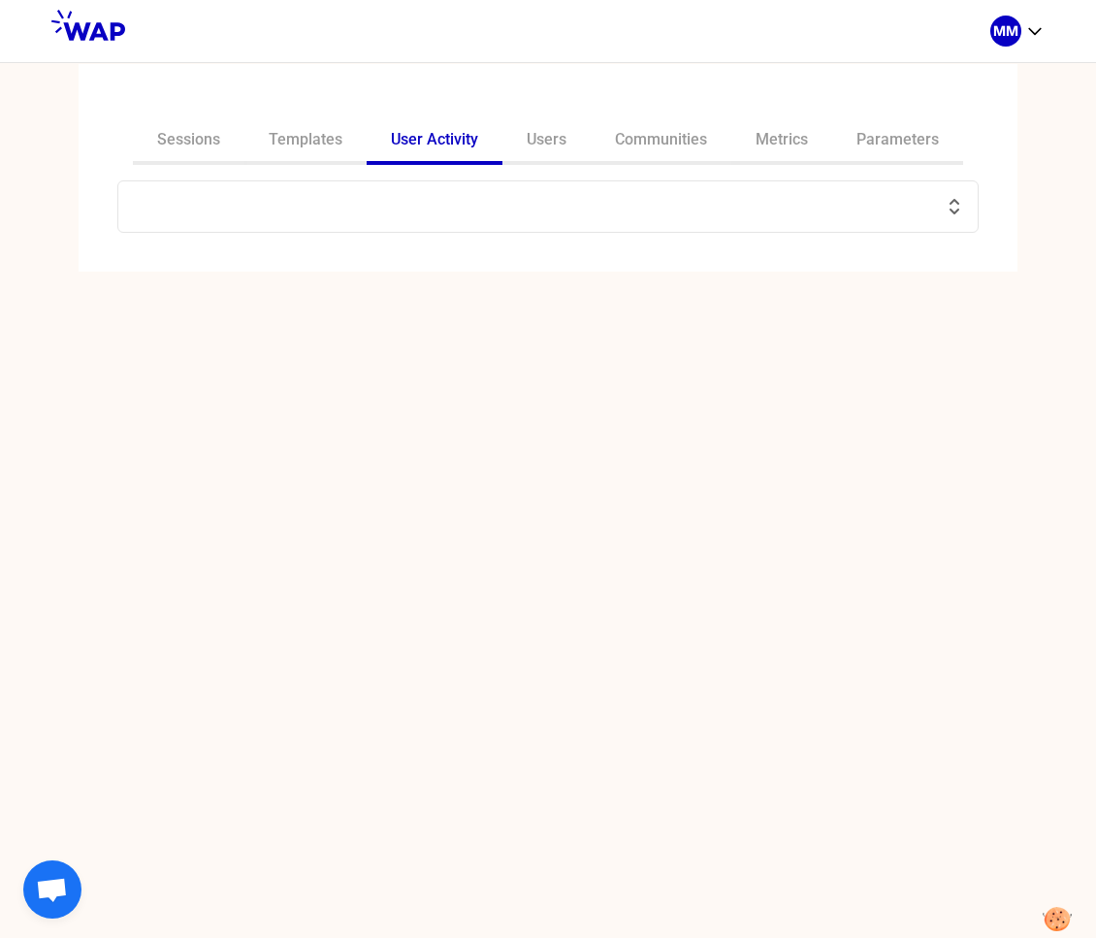
click at [431, 207] on input "text" at bounding box center [536, 206] width 813 height 27
paste input "tiara.mena@cevalogistics.com"
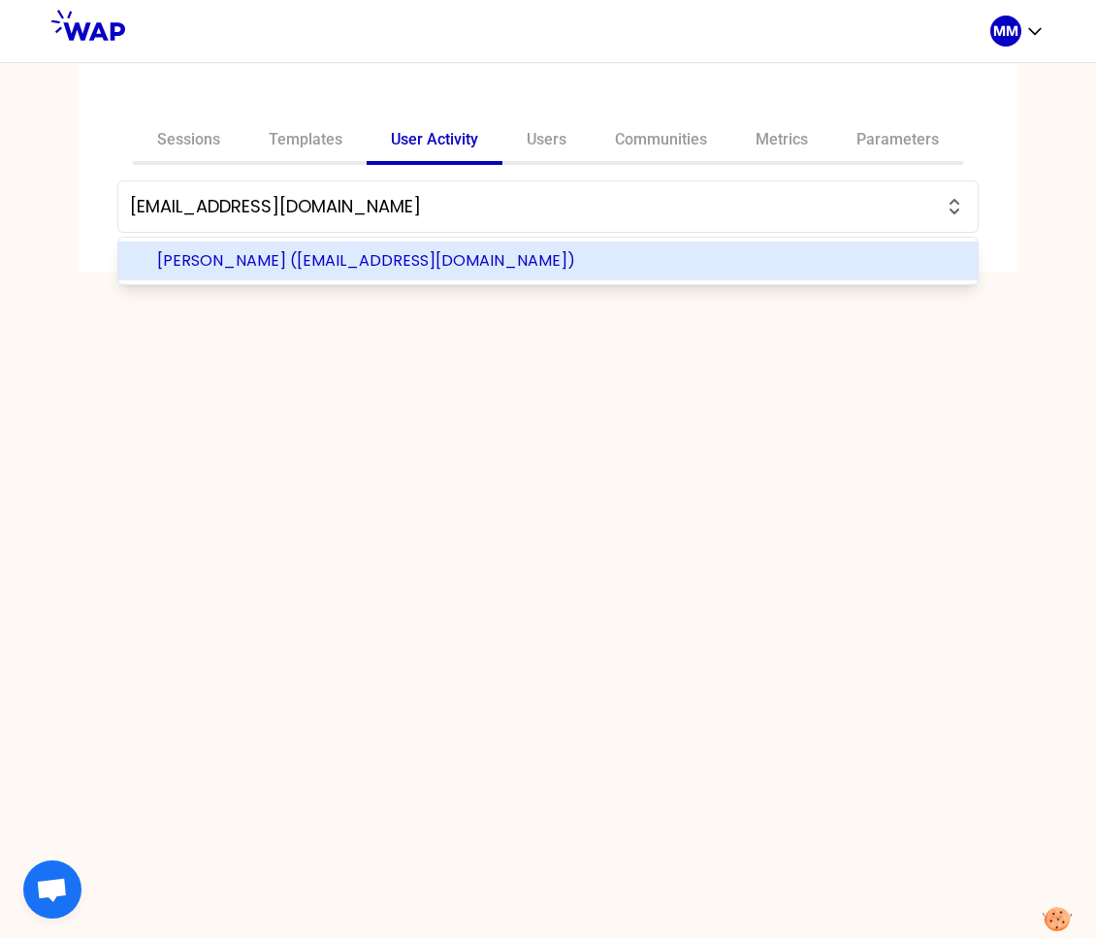
click at [450, 259] on span "Tiara Mena (tiara.mena@cevalogistics.com)" at bounding box center [559, 260] width 805 height 23
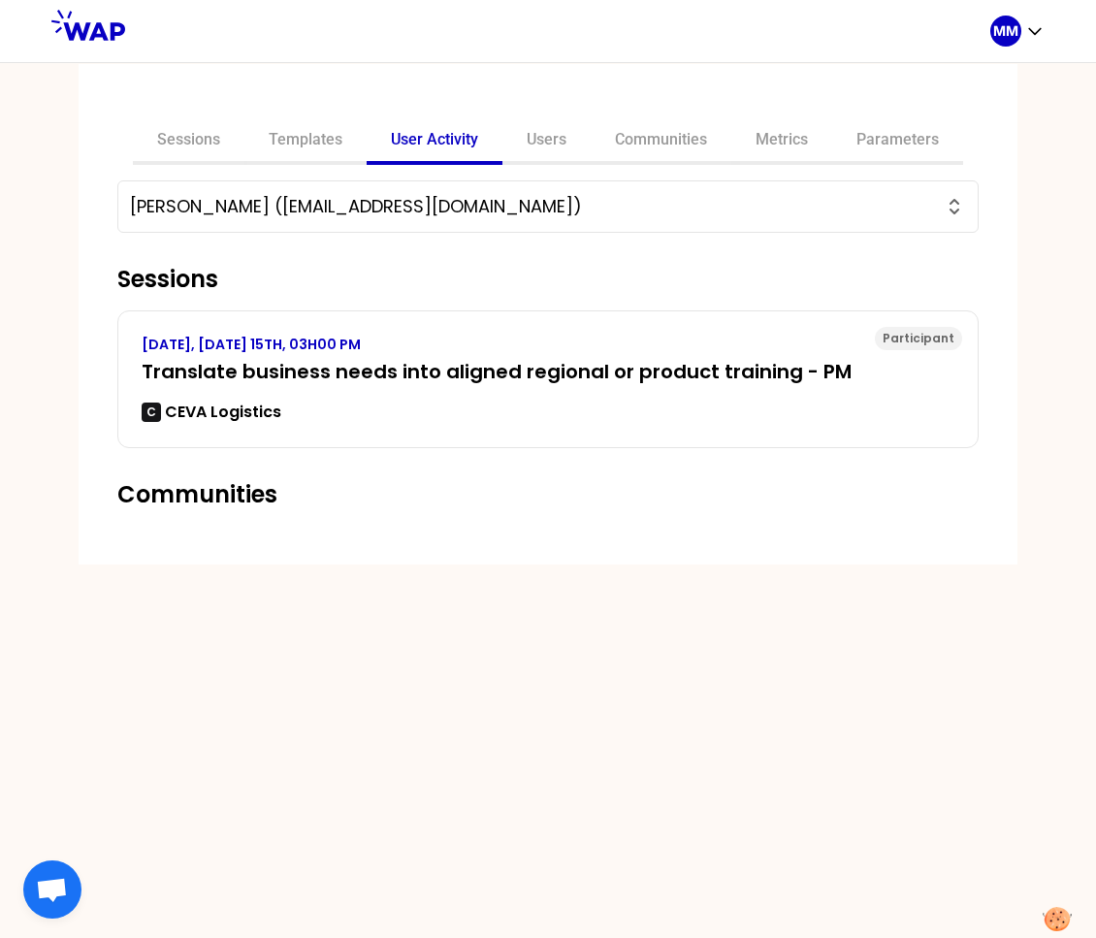
click at [453, 211] on input "Tiara Mena (tiara.mena@cevalogistics.com)" at bounding box center [536, 206] width 813 height 27
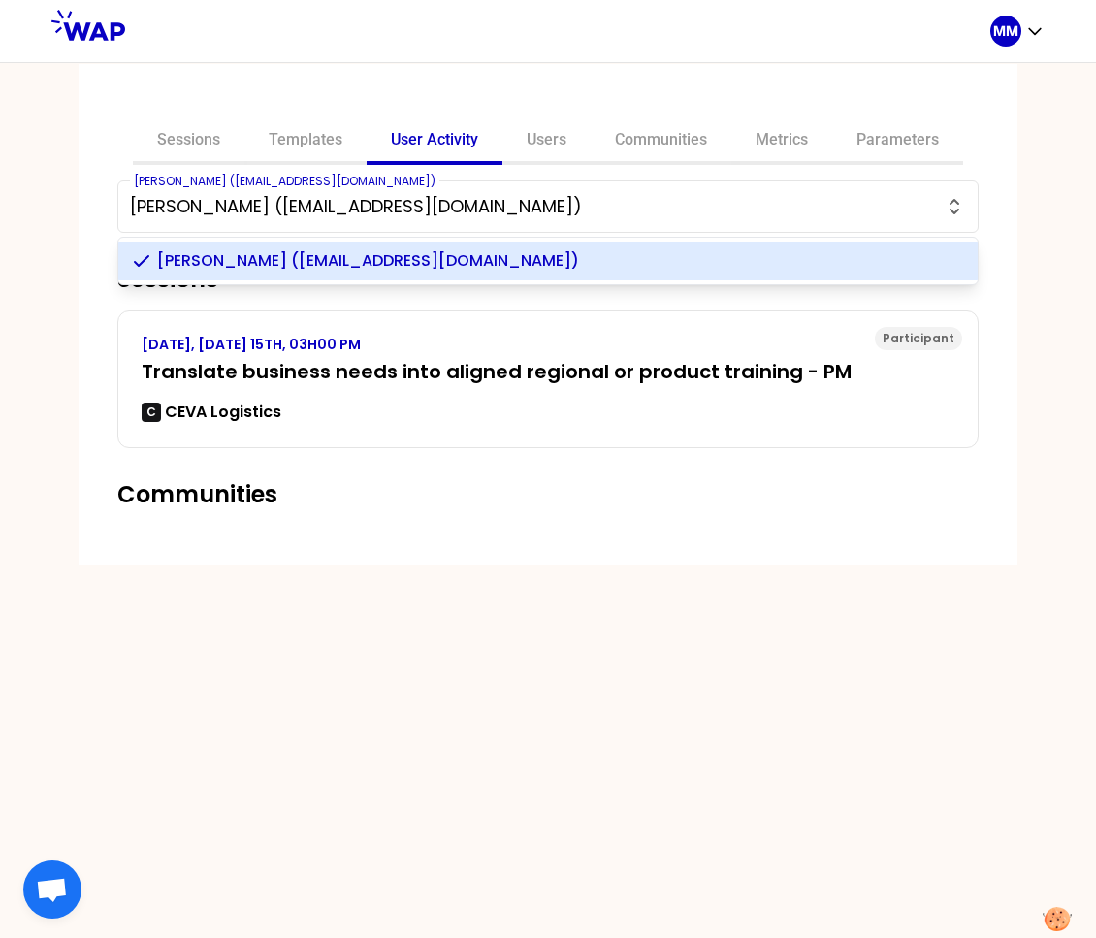
click at [453, 211] on input "Tiara Mena (tiara.mena@cevalogistics.com)" at bounding box center [536, 206] width 813 height 27
paste input "susan.reddish2@cevalogistics.com"
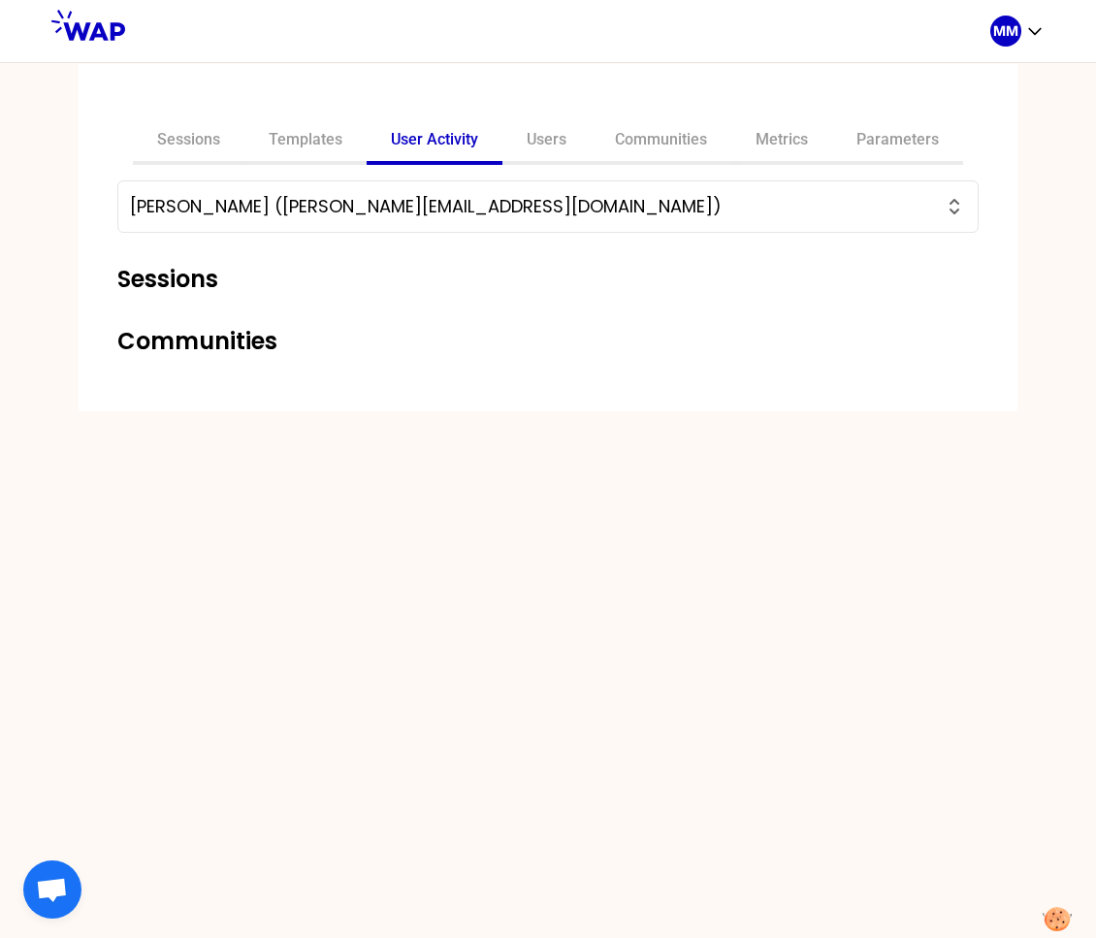
type input "Susan Reddish (susan.reddish2@cevalogistics.com)"
click at [593, 201] on input "Susan Reddish (susan.reddish2@cevalogistics.com)" at bounding box center [536, 206] width 813 height 27
click at [640, 210] on input "Susan Reddish (susan.reddish2@cevalogistics.com)" at bounding box center [536, 206] width 813 height 27
click at [920, 568] on div "Sessions Templates User Activity Users Communities Metrics Parameters Susan Red…" at bounding box center [548, 500] width 1096 height 876
click at [488, 213] on input "Susan Reddish (susan.reddish2@cevalogistics.com)" at bounding box center [536, 206] width 813 height 27
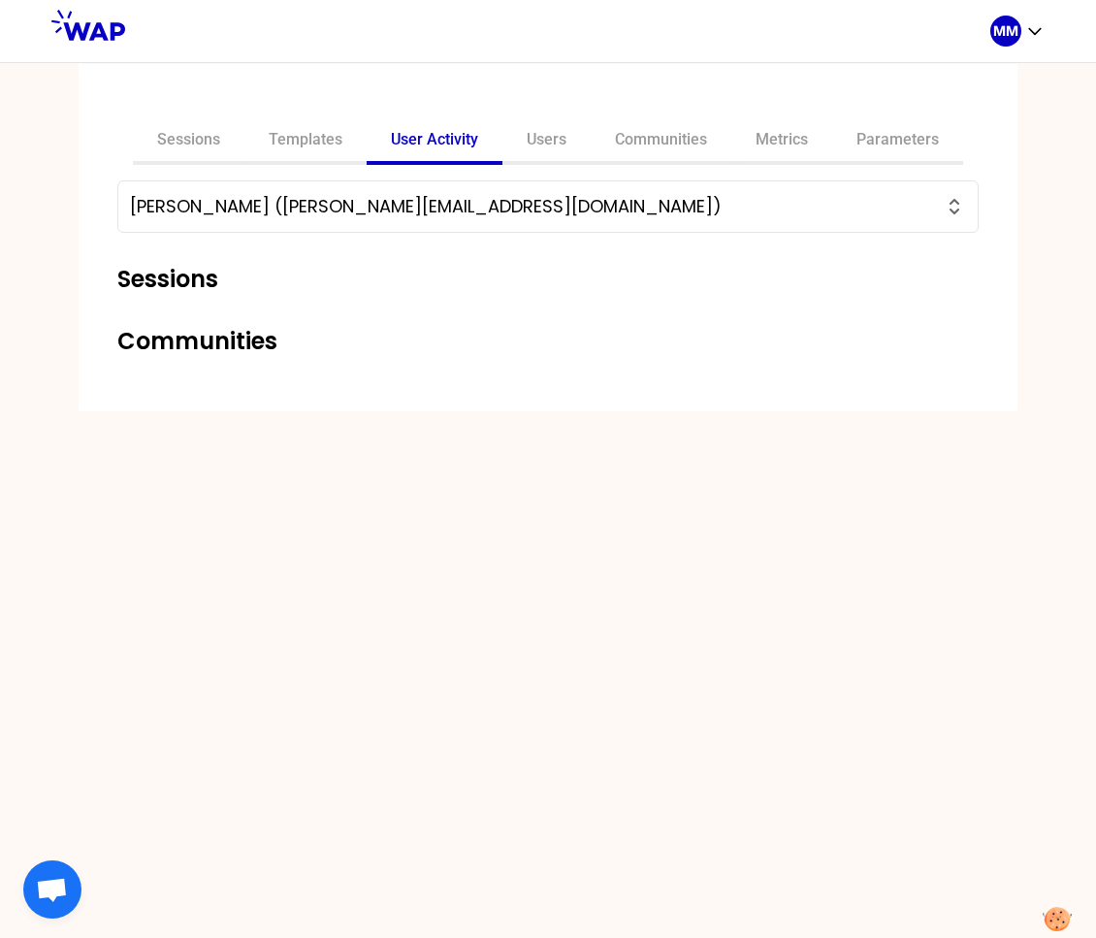
click at [450, 217] on input "Susan Reddish (susan.reddish2@cevalogistics.com)" at bounding box center [536, 206] width 813 height 27
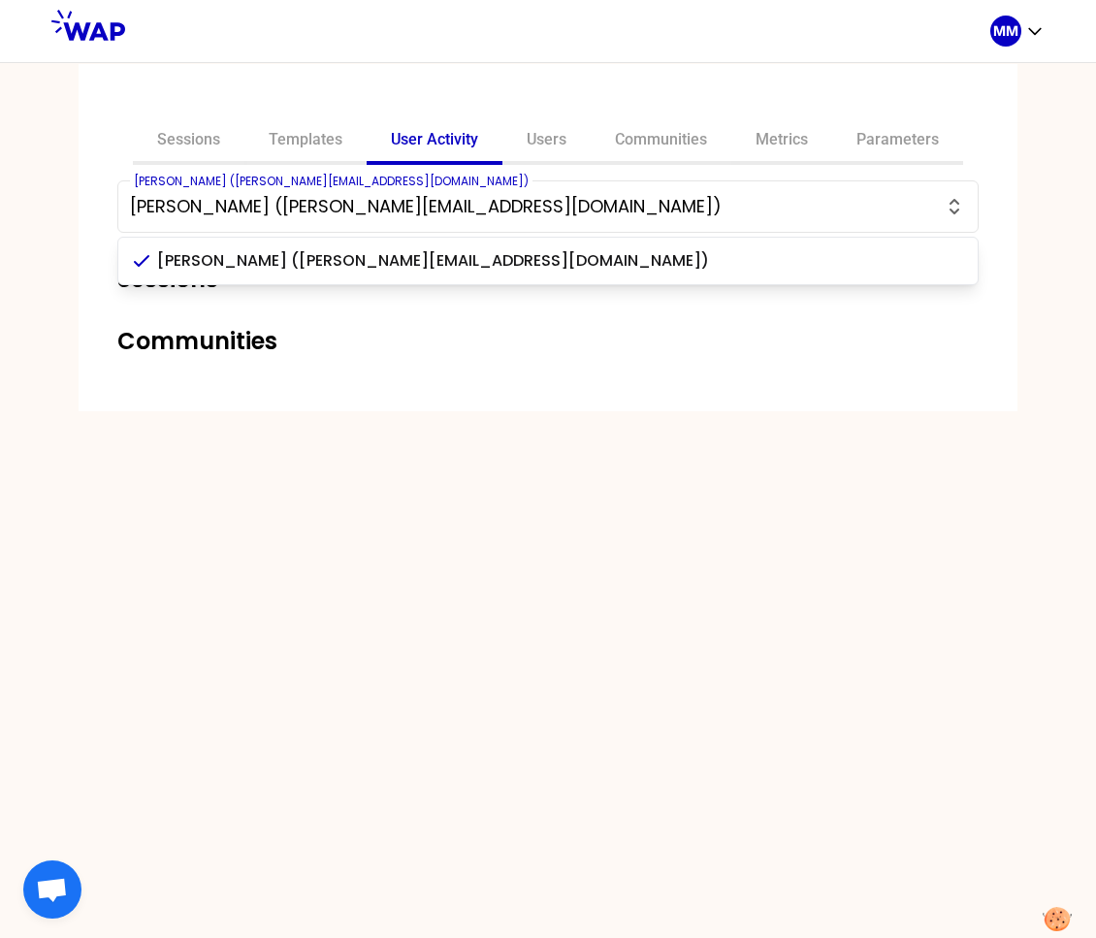
click at [296, 80] on div "Sessions Templates User Activity Users Communities Metrics Parameters Susan Red…" at bounding box center [548, 237] width 939 height 347
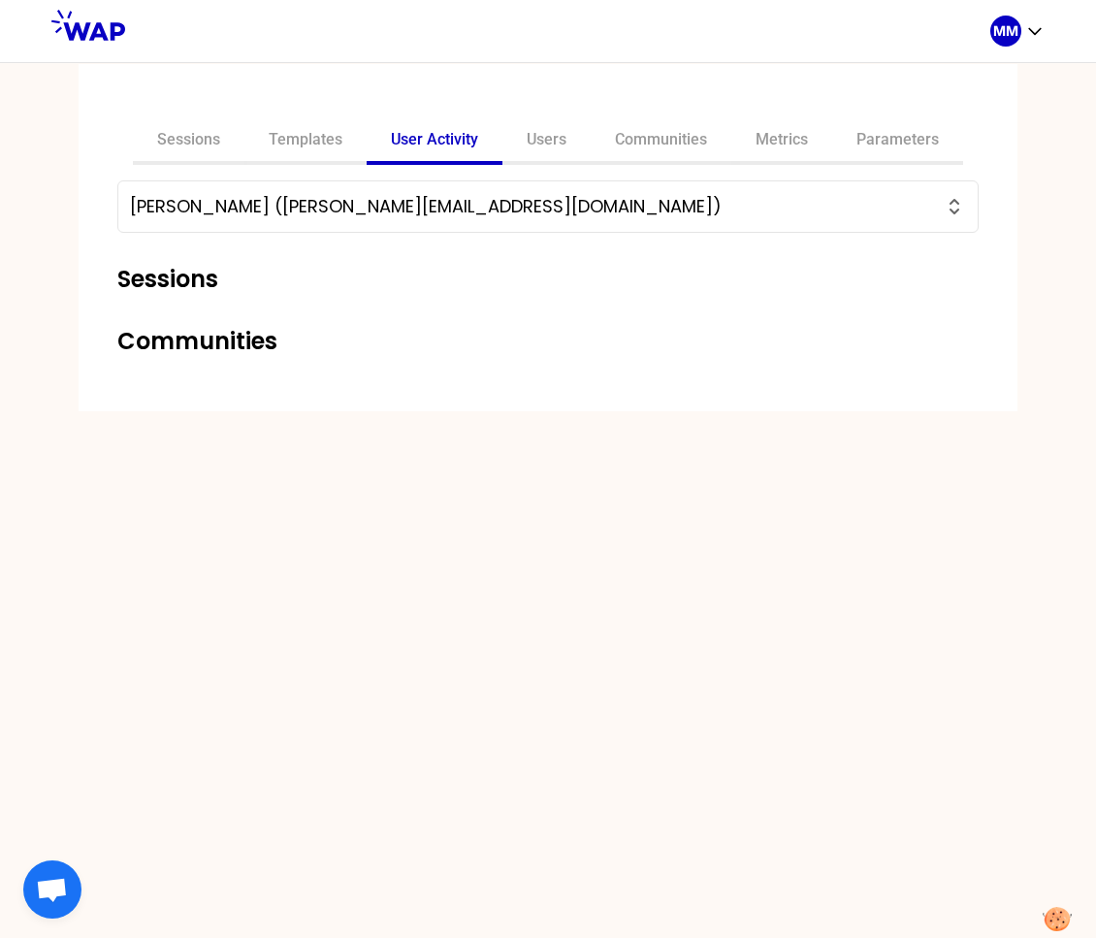
click at [700, 40] on div at bounding box center [557, 31] width 865 height 62
click at [178, 147] on link "Sessions" at bounding box center [189, 141] width 112 height 47
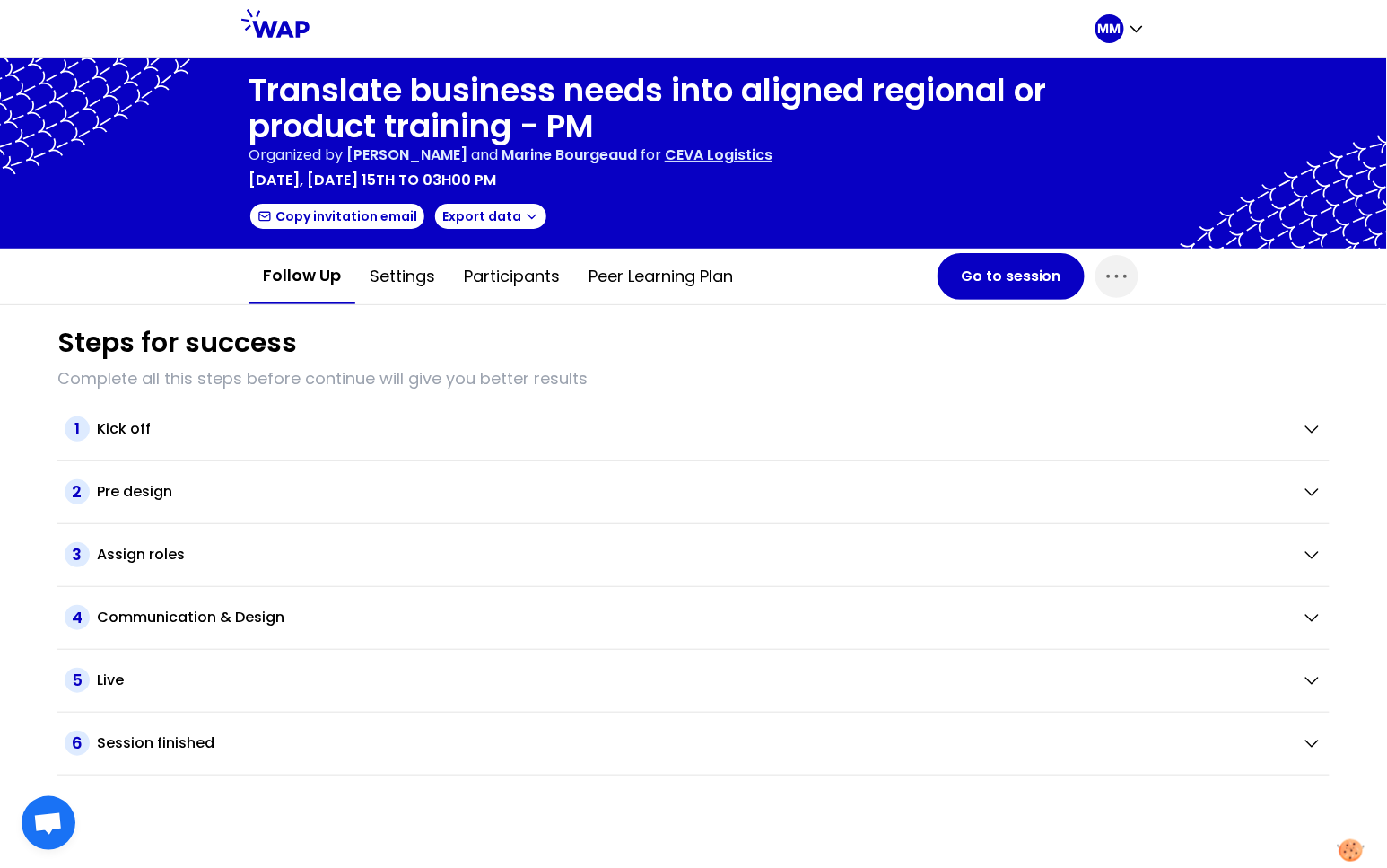
click at [773, 155] on p "CEVA Logistics" at bounding box center [718, 155] width 107 height 21
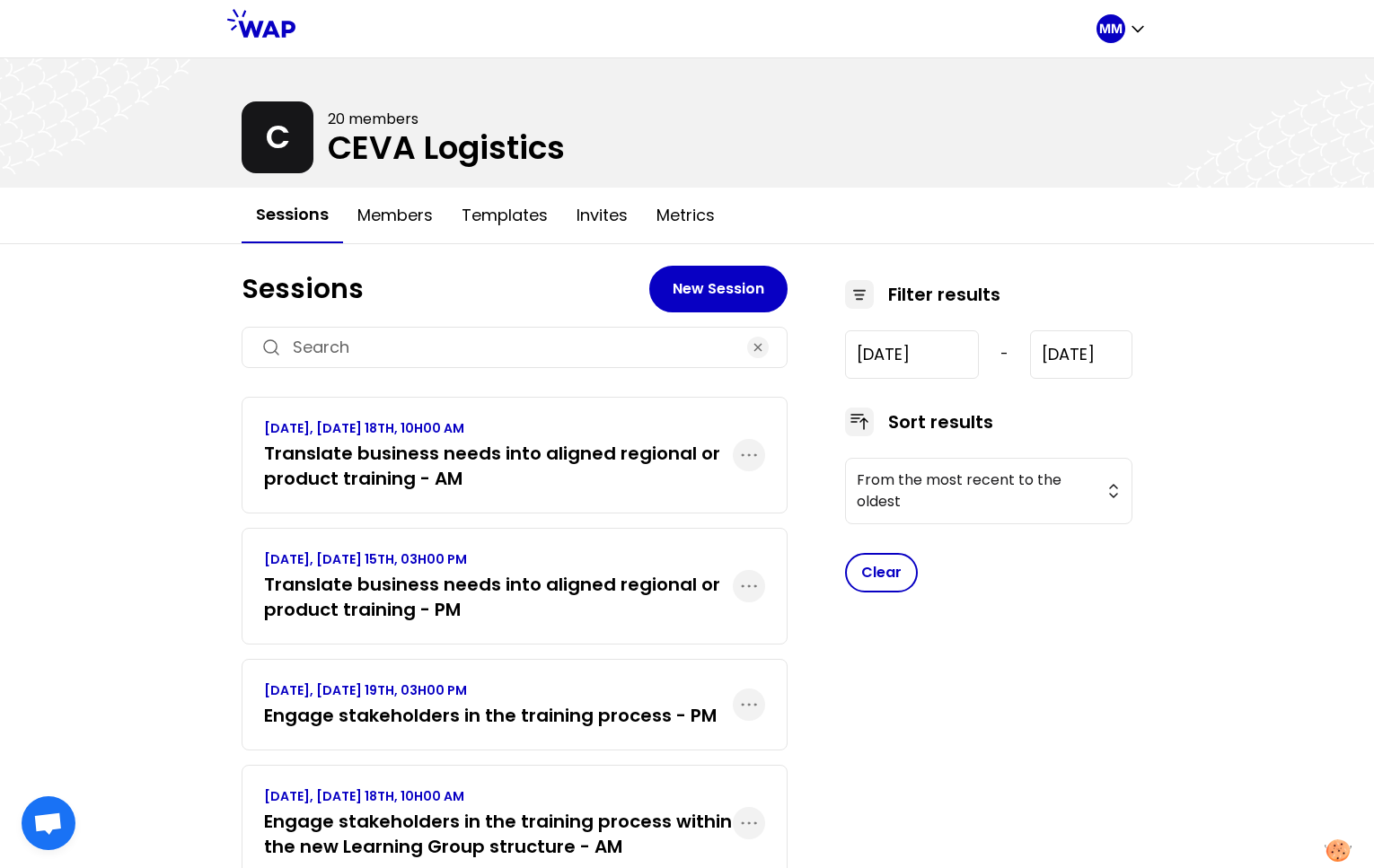
click at [430, 465] on h3 "Translate business needs into aligned regional or product training - AM" at bounding box center [498, 465] width 468 height 50
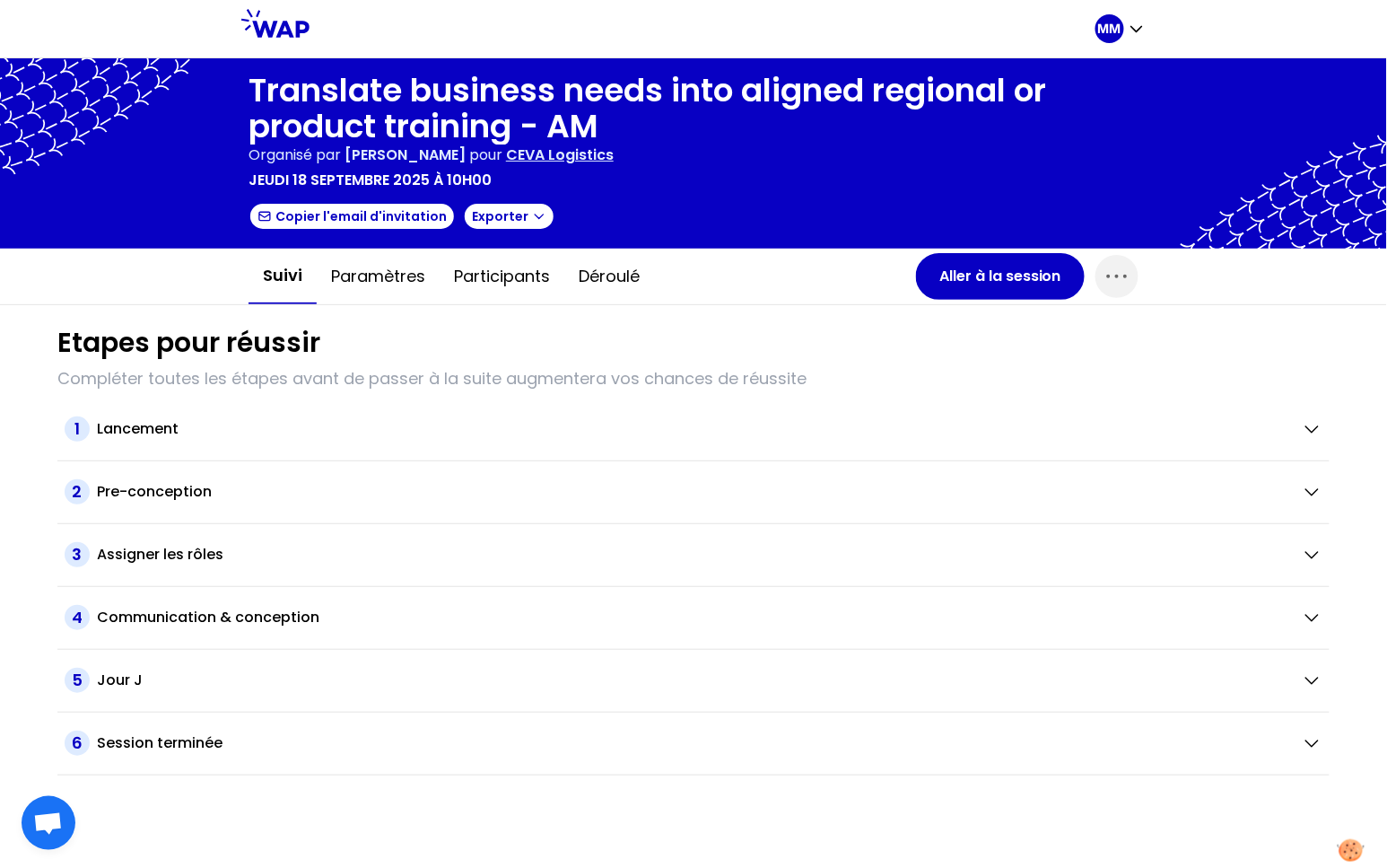
drag, startPoint x: 1119, startPoint y: 285, endPoint x: 1104, endPoint y: 298, distance: 19.8
click at [1119, 285] on icon "button" at bounding box center [1117, 276] width 29 height 29
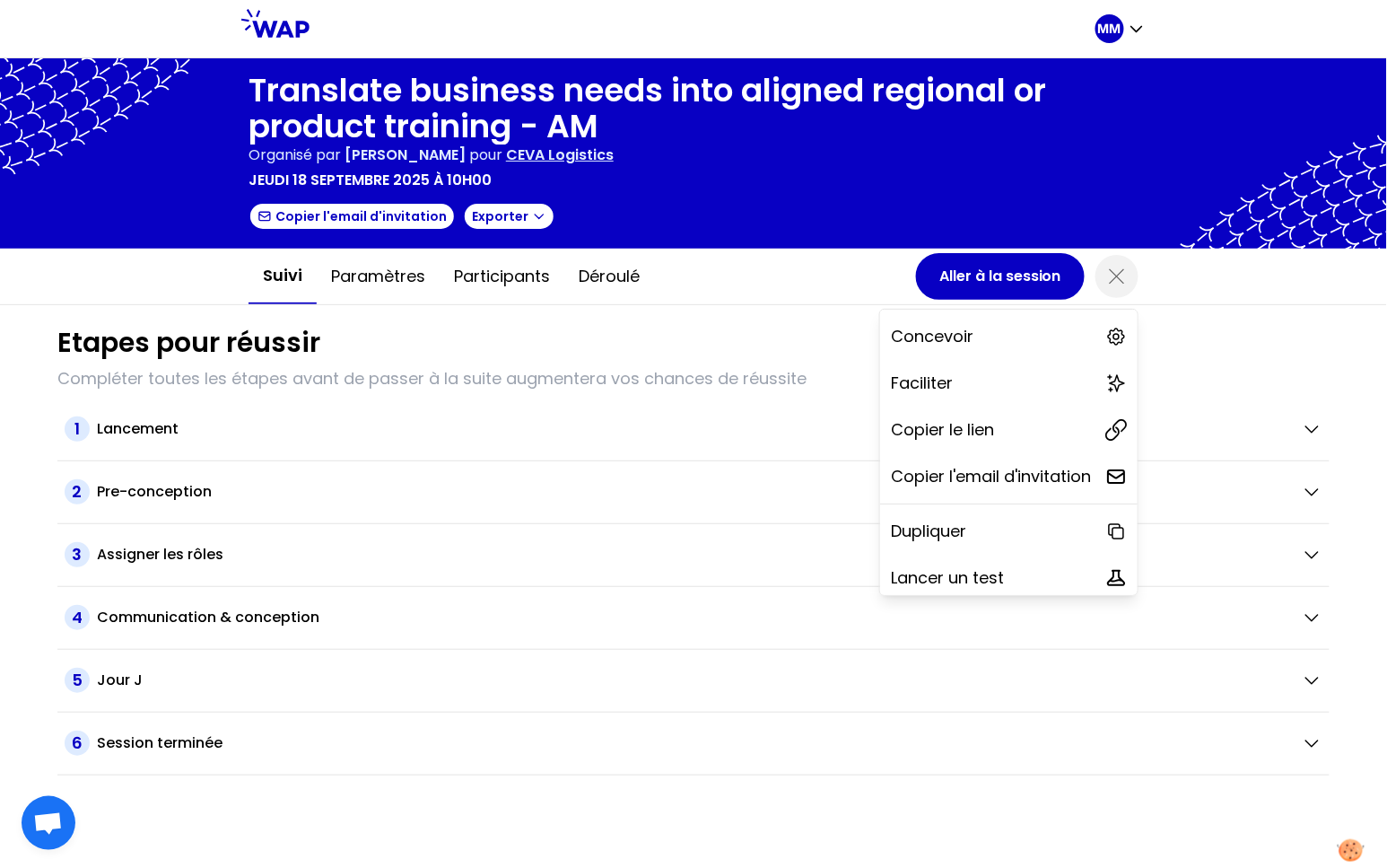
drag, startPoint x: 1005, startPoint y: 415, endPoint x: 976, endPoint y: 412, distance: 29.2
click at [1004, 415] on div "Copier le lien" at bounding box center [1009, 429] width 257 height 40
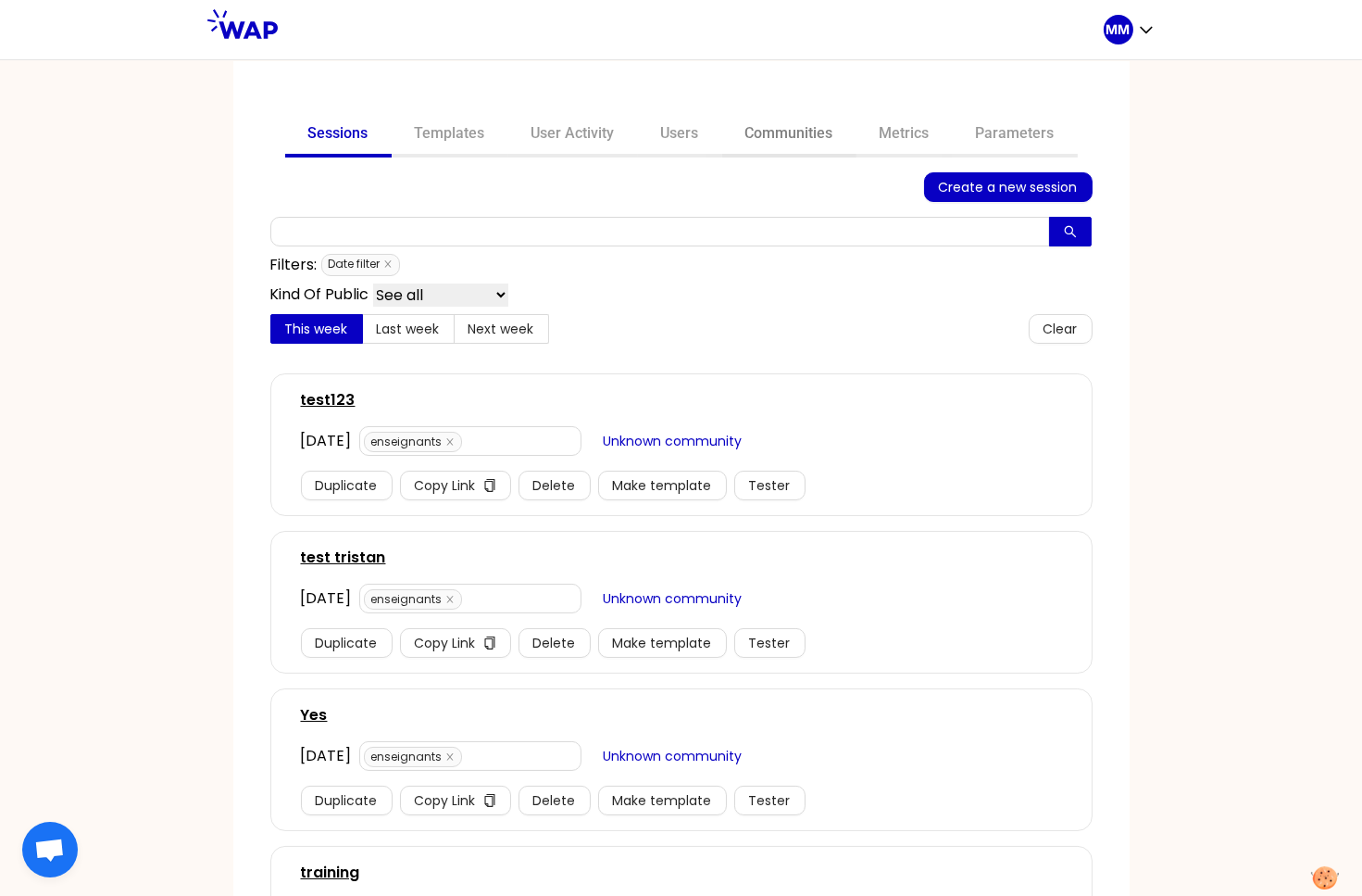
click at [771, 137] on link "Communities" at bounding box center [789, 135] width 135 height 45
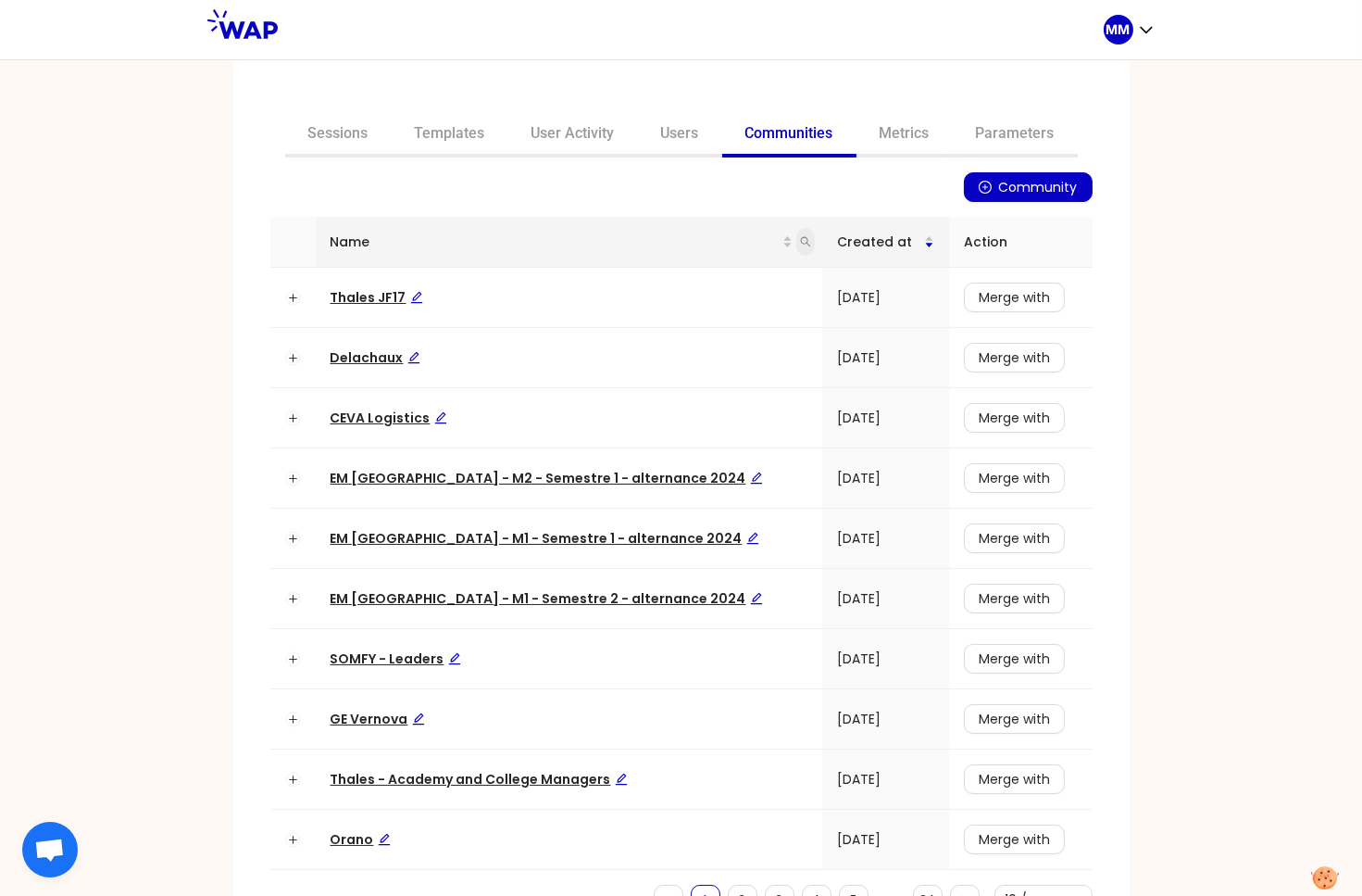
click at [800, 245] on icon "search" at bounding box center [806, 242] width 11 height 11
type input "pacte"
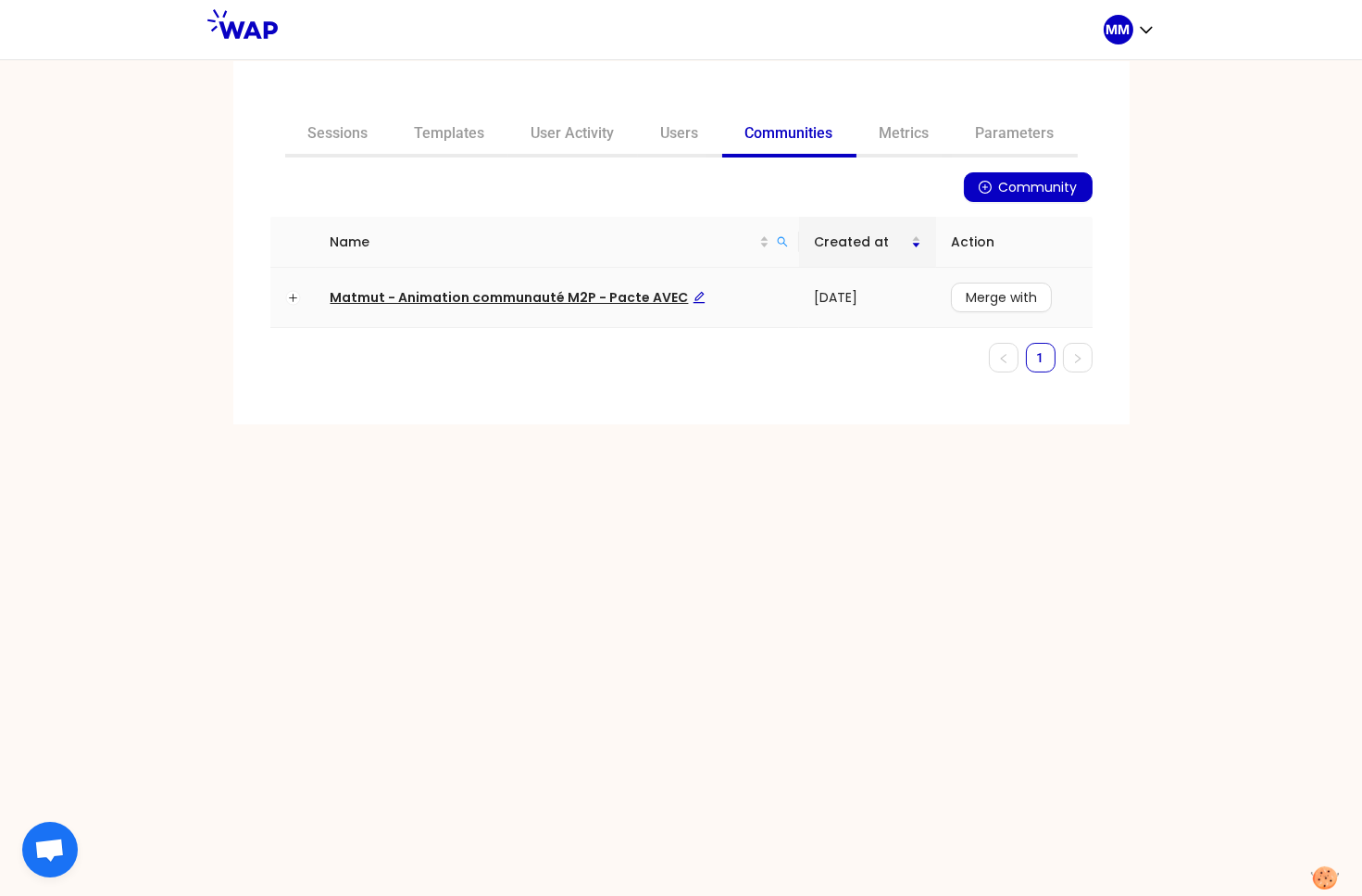
click at [620, 286] on td "Matmut - Animation communauté M2P - Pacte AVEC" at bounding box center [558, 297] width 483 height 60
click at [620, 295] on span "Matmut - Animation communauté M2P - Pacte AVEC" at bounding box center [518, 297] width 375 height 18
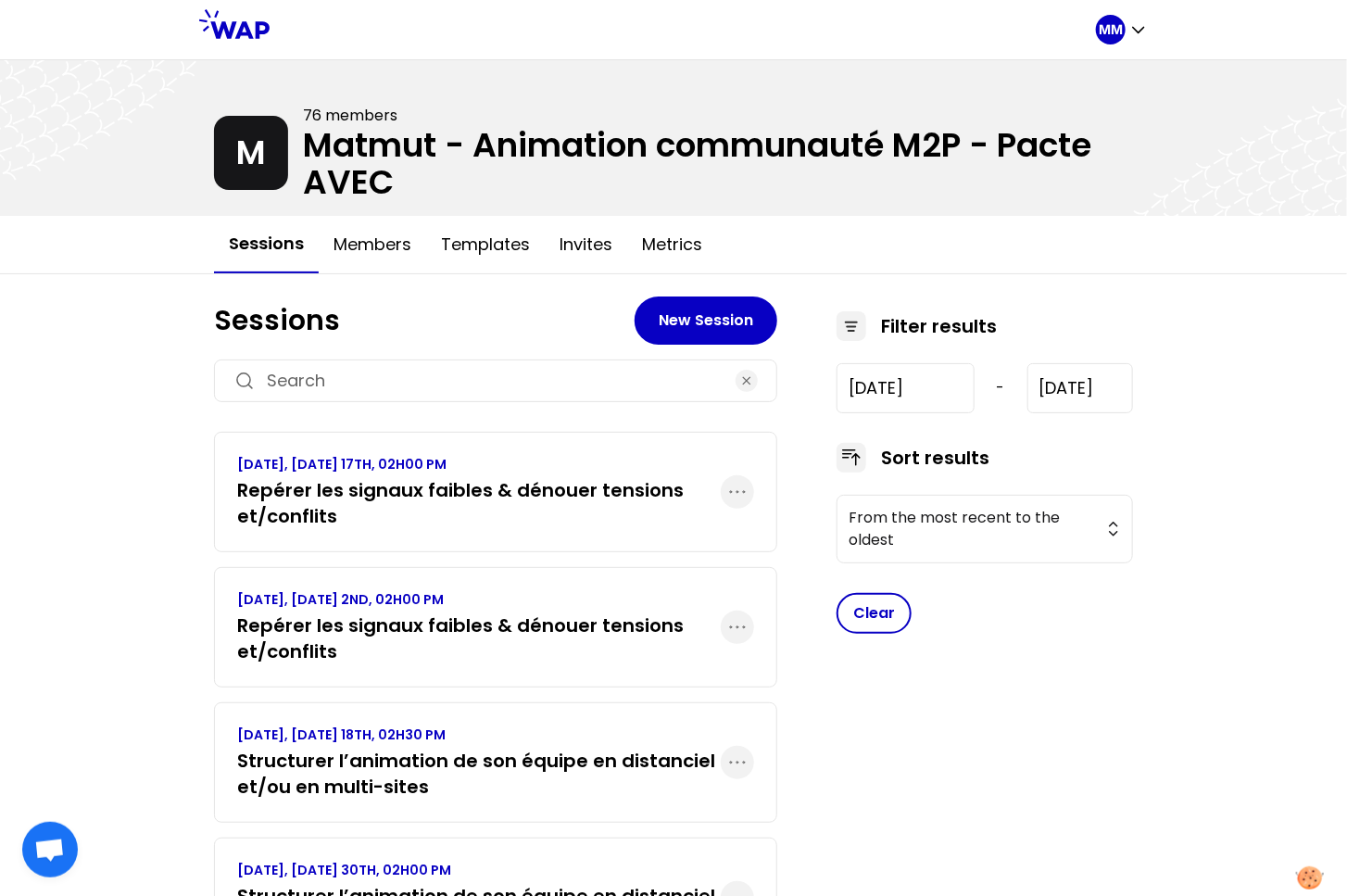
click at [475, 518] on h3 "Repérer les signaux faibles & dénouer tensions et/conflits" at bounding box center [479, 502] width 483 height 52
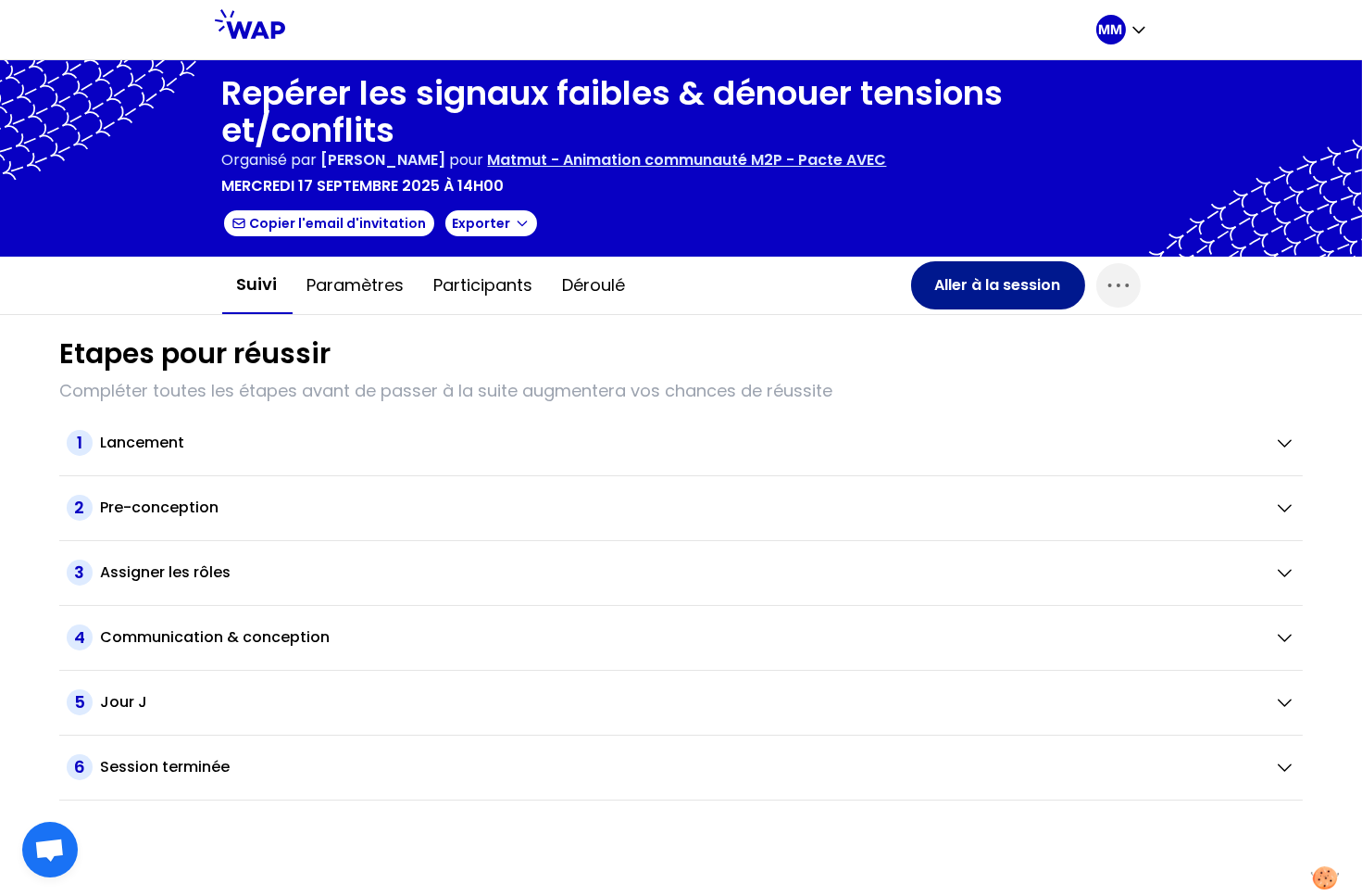
click at [940, 269] on button "Aller à la session" at bounding box center [998, 285] width 174 height 48
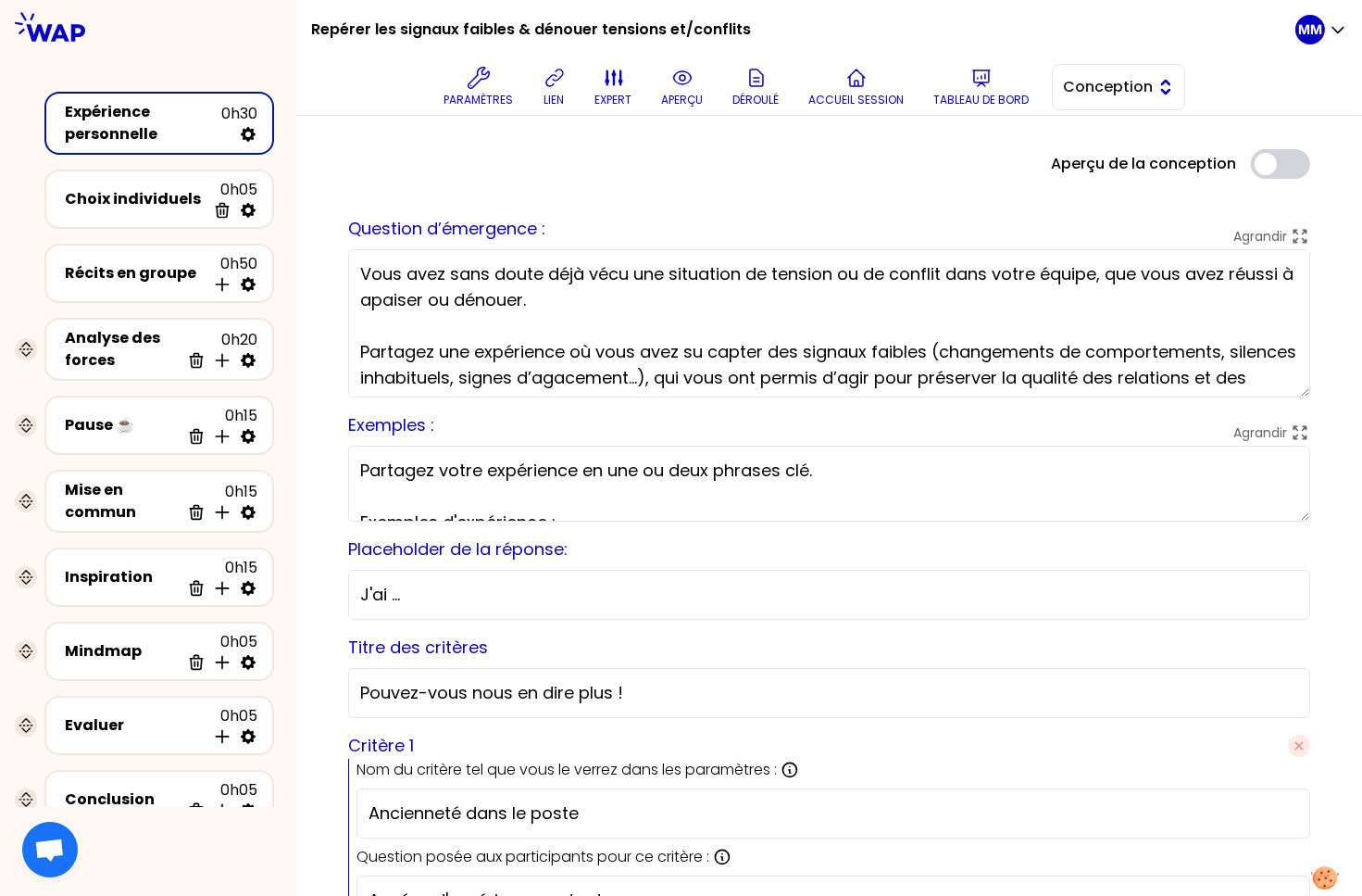
click at [1092, 90] on span "Conception" at bounding box center [1105, 87] width 83 height 22
drag, startPoint x: 1090, startPoint y: 101, endPoint x: 1080, endPoint y: 163, distance: 62.8
click at [1080, 163] on li "Facilitation" at bounding box center [1118, 162] width 132 height 30
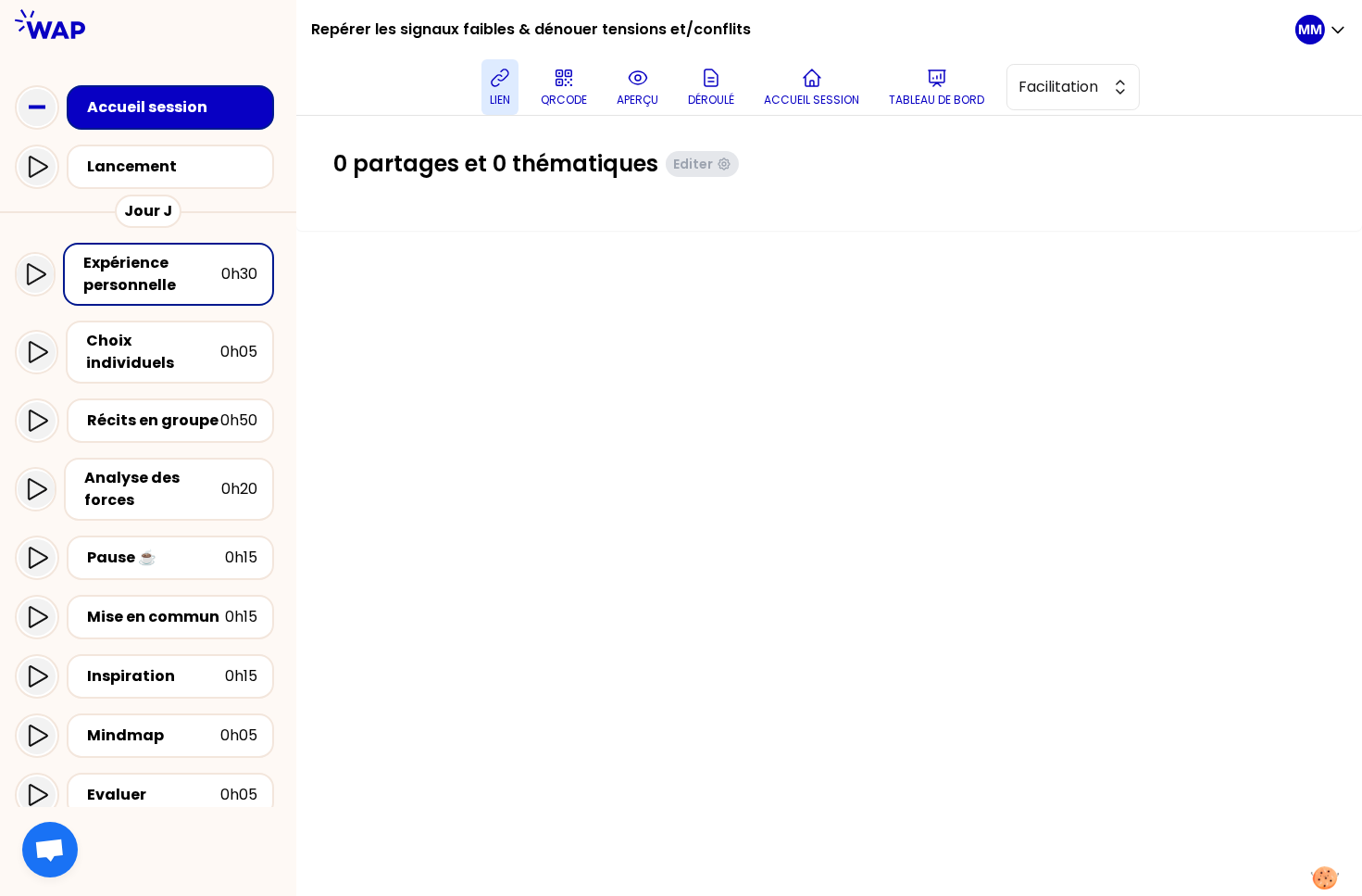
click at [503, 76] on icon at bounding box center [500, 77] width 22 height 22
click at [459, 23] on h1 "Repérer les signaux faibles & dénouer tensions et/conflits" at bounding box center [531, 30] width 440 height 59
click at [1117, 92] on button "Facilitation" at bounding box center [1074, 87] width 134 height 46
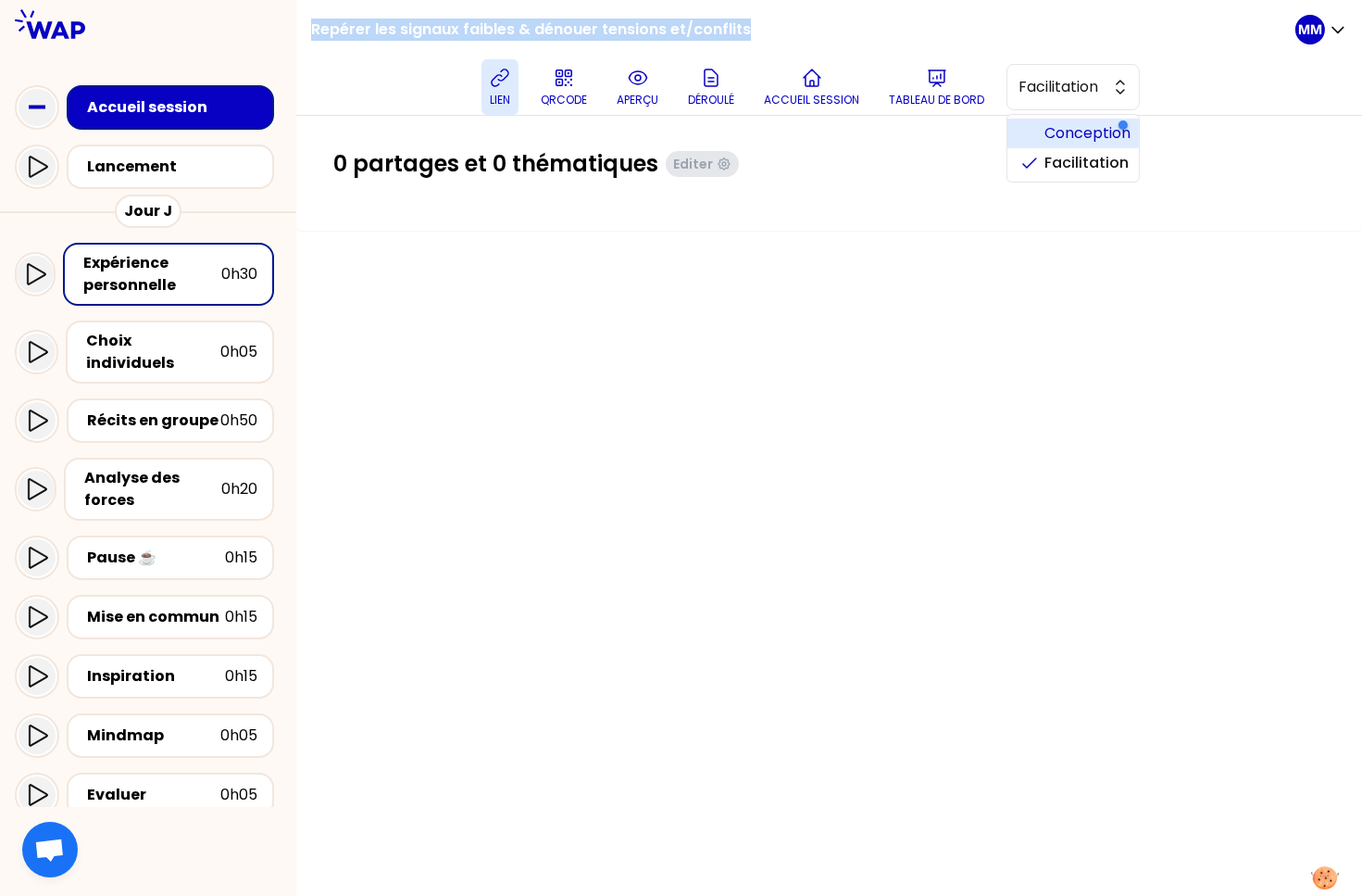
click at [1102, 129] on span "Conception" at bounding box center [1084, 133] width 79 height 22
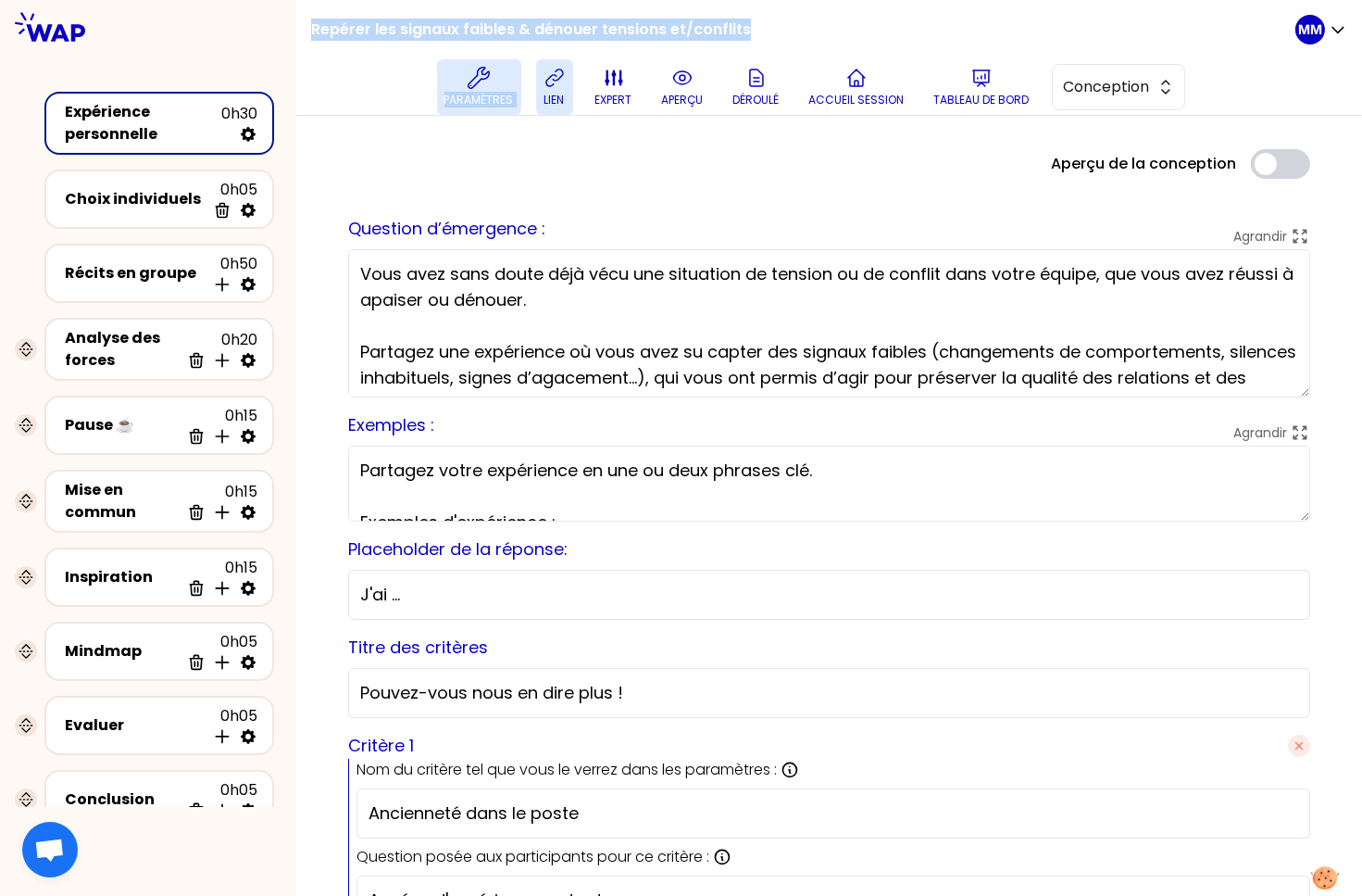
click at [485, 89] on button "Paramètres" at bounding box center [479, 87] width 84 height 55
